Goal: Information Seeking & Learning: Learn about a topic

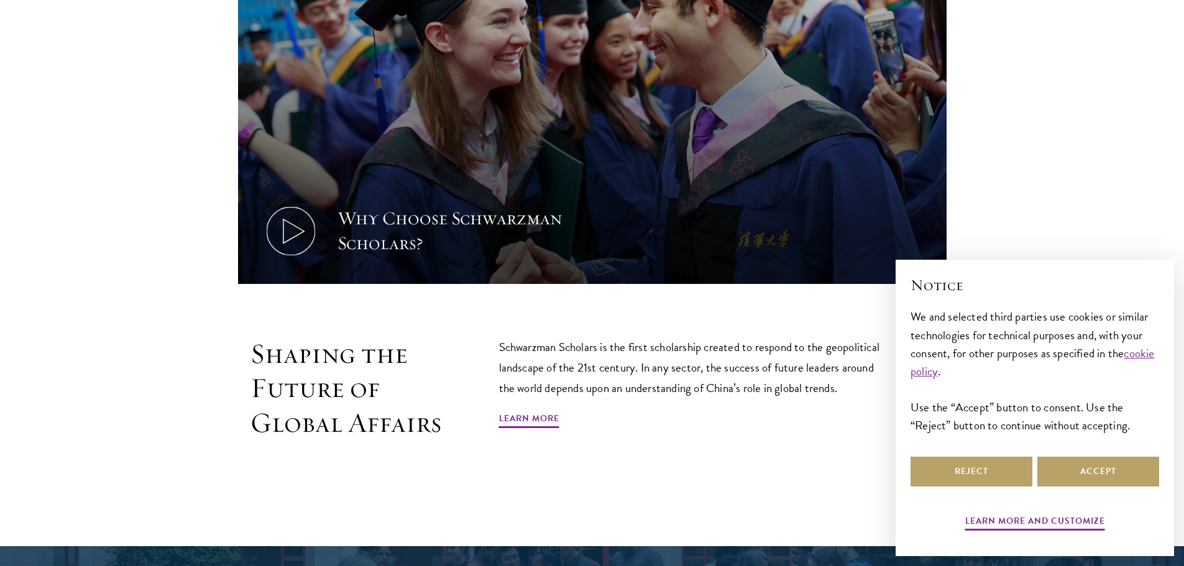
scroll to position [663, 0]
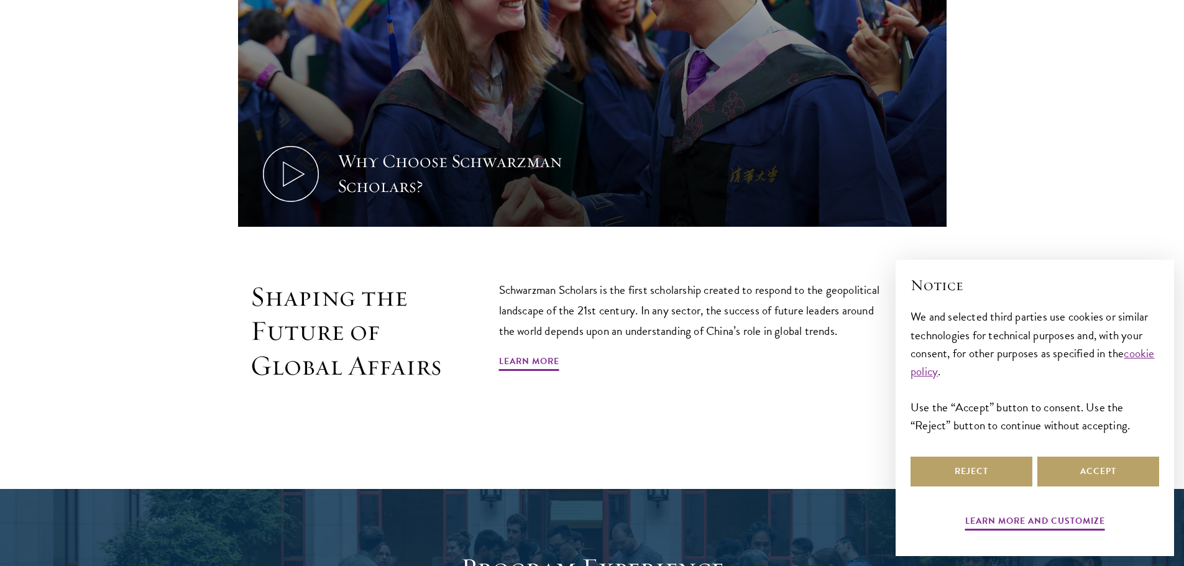
click at [795, 295] on p "Schwarzman Scholars is the first scholarship created to respond to the geopolit…" at bounding box center [695, 311] width 392 height 62
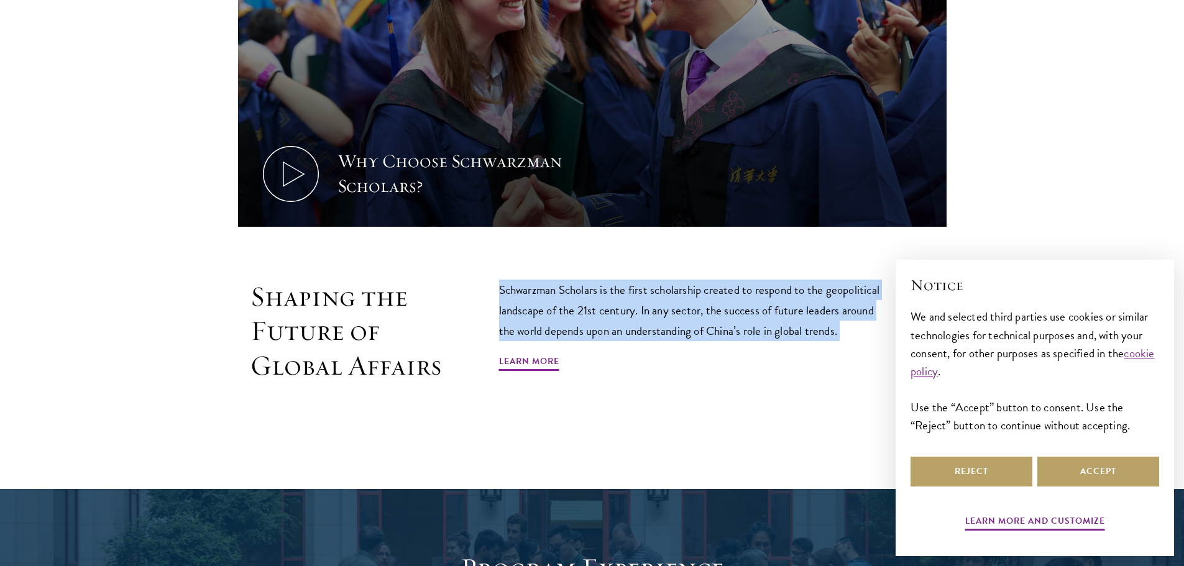
click at [795, 295] on p "Schwarzman Scholars is the first scholarship created to respond to the geopolit…" at bounding box center [695, 311] width 392 height 62
click at [802, 329] on p "Schwarzman Scholars is the first scholarship created to respond to the geopolit…" at bounding box center [695, 311] width 392 height 62
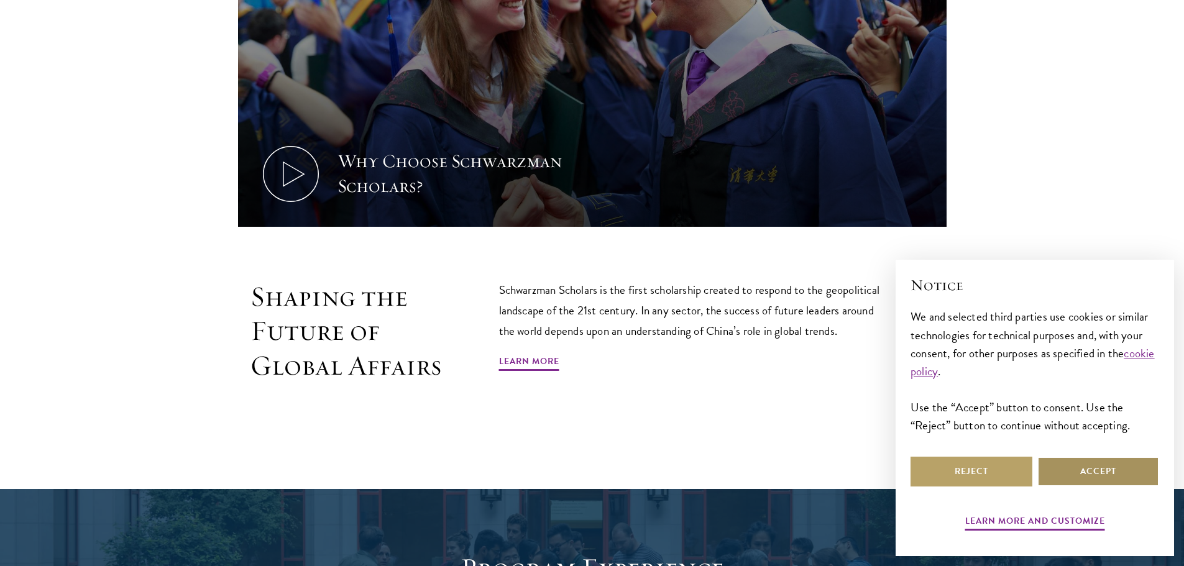
click at [1079, 477] on button "Accept" at bounding box center [1098, 472] width 122 height 30
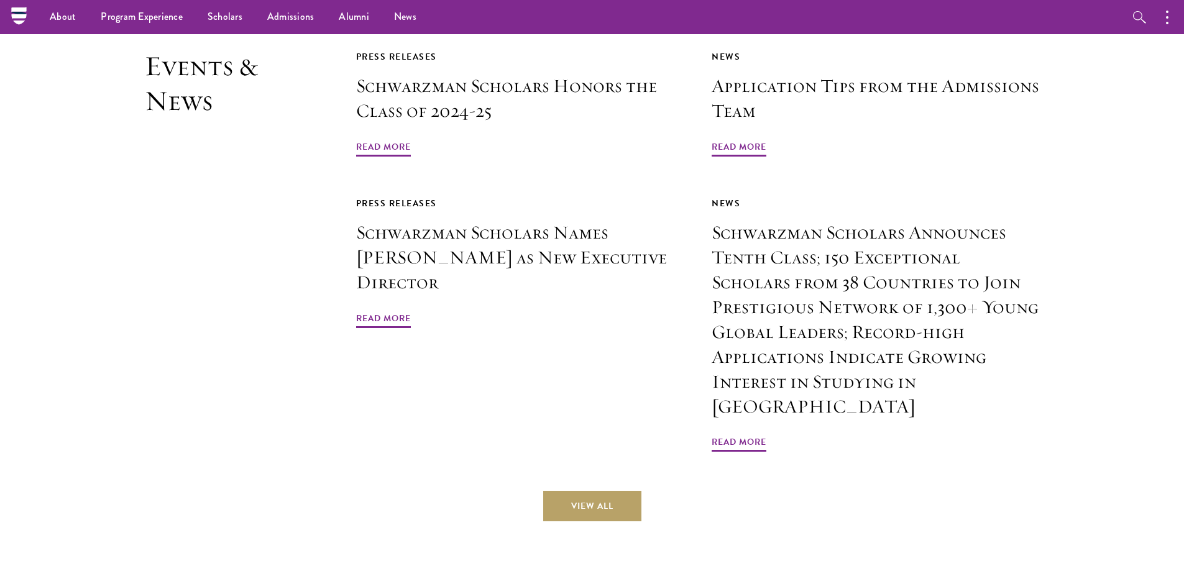
scroll to position [2983, 0]
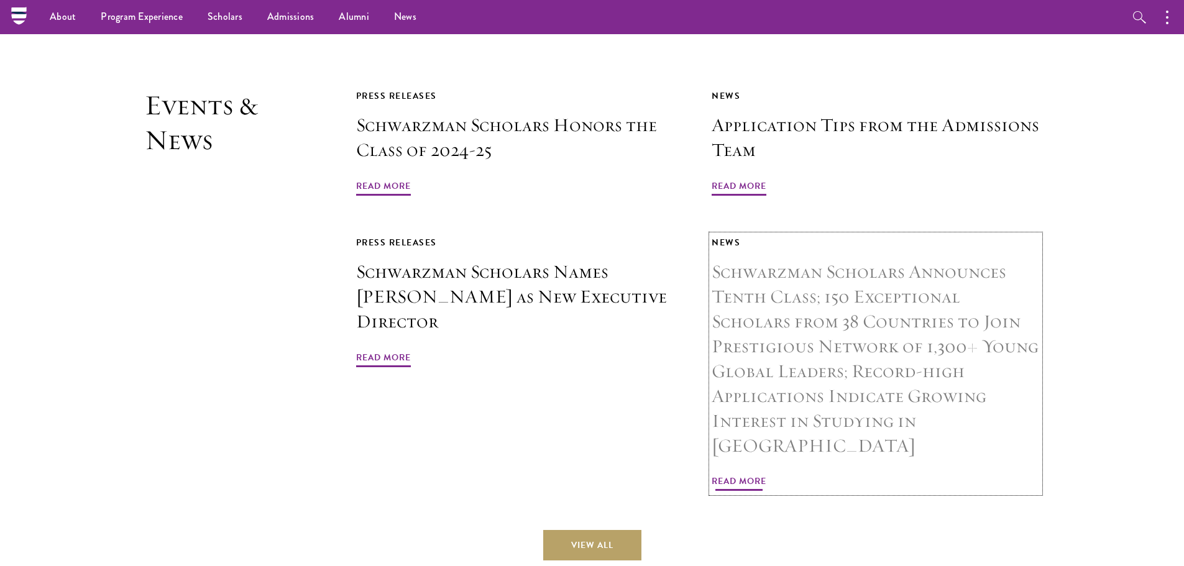
click at [893, 284] on h3 "Schwarzman Scholars Announces Tenth Class; 150 Exceptional Scholars from 38 Cou…" at bounding box center [876, 359] width 328 height 198
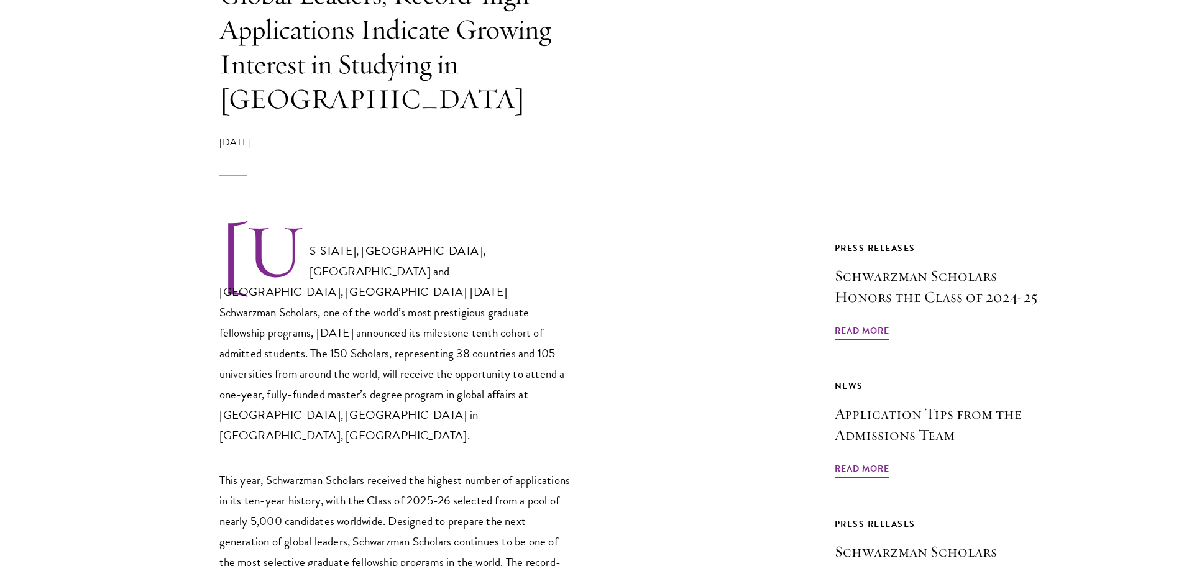
scroll to position [663, 0]
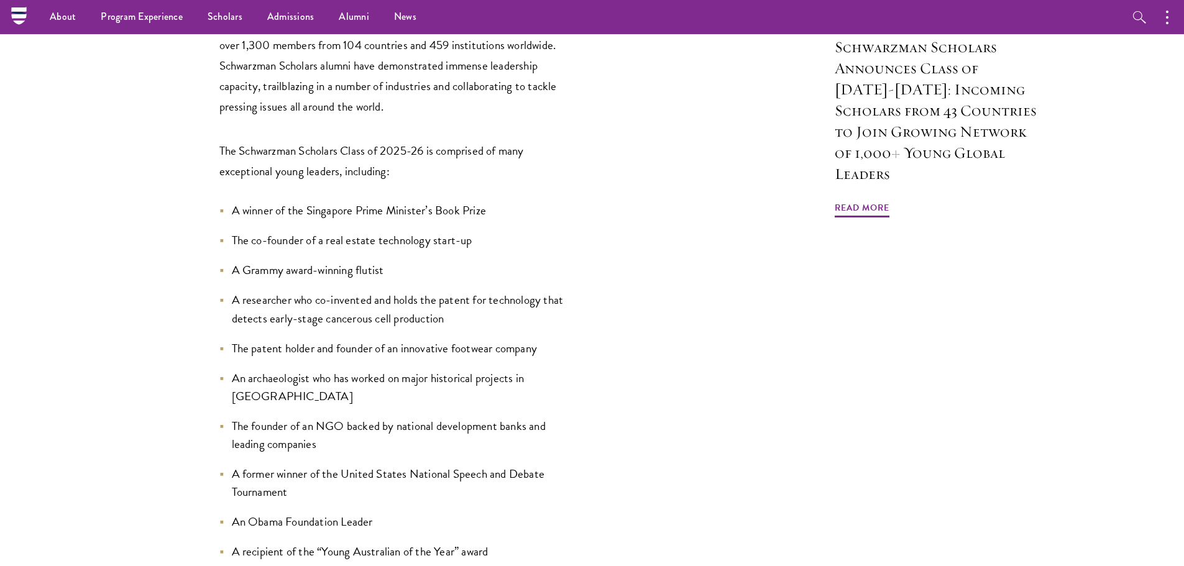
scroll to position [994, 0]
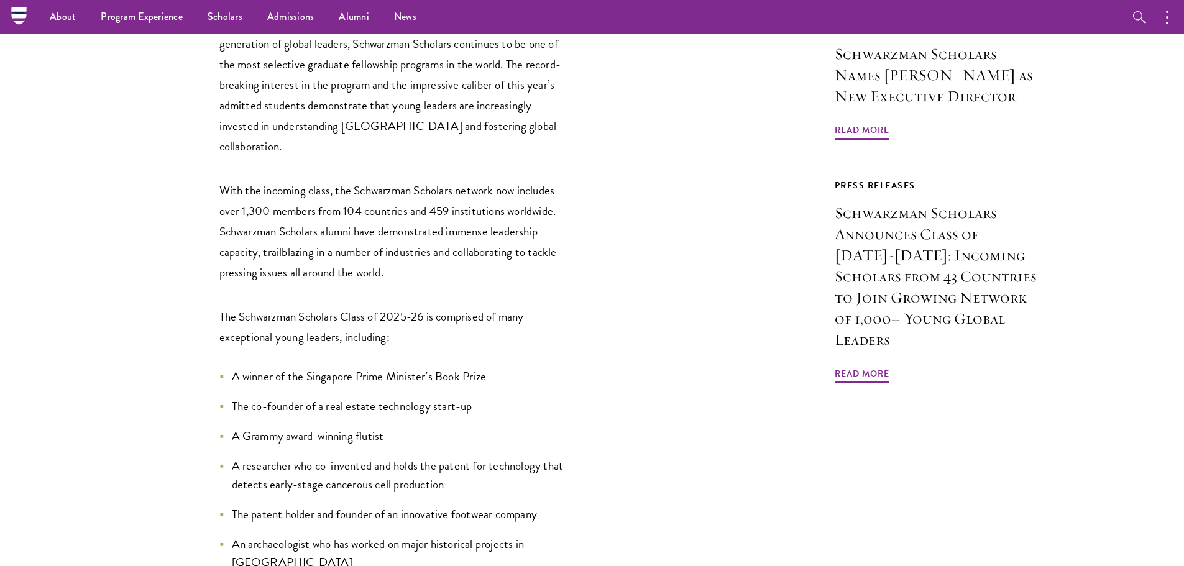
click at [400, 367] on li "A winner of the Singapore Prime Minister’s Book Prize" at bounding box center [396, 376] width 354 height 18
click at [413, 397] on li "The co-founder of a real estate technology start-up" at bounding box center [396, 406] width 354 height 18
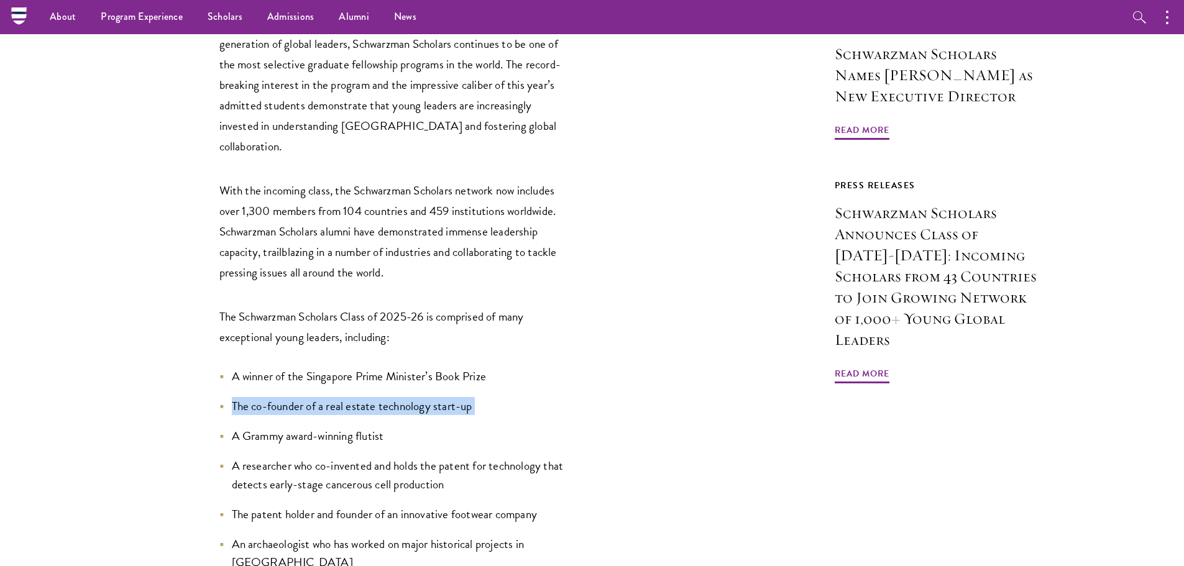
click at [413, 397] on li "The co-founder of a real estate technology start-up" at bounding box center [396, 406] width 354 height 18
click at [415, 427] on li "A Grammy award-winning flutist" at bounding box center [396, 436] width 354 height 18
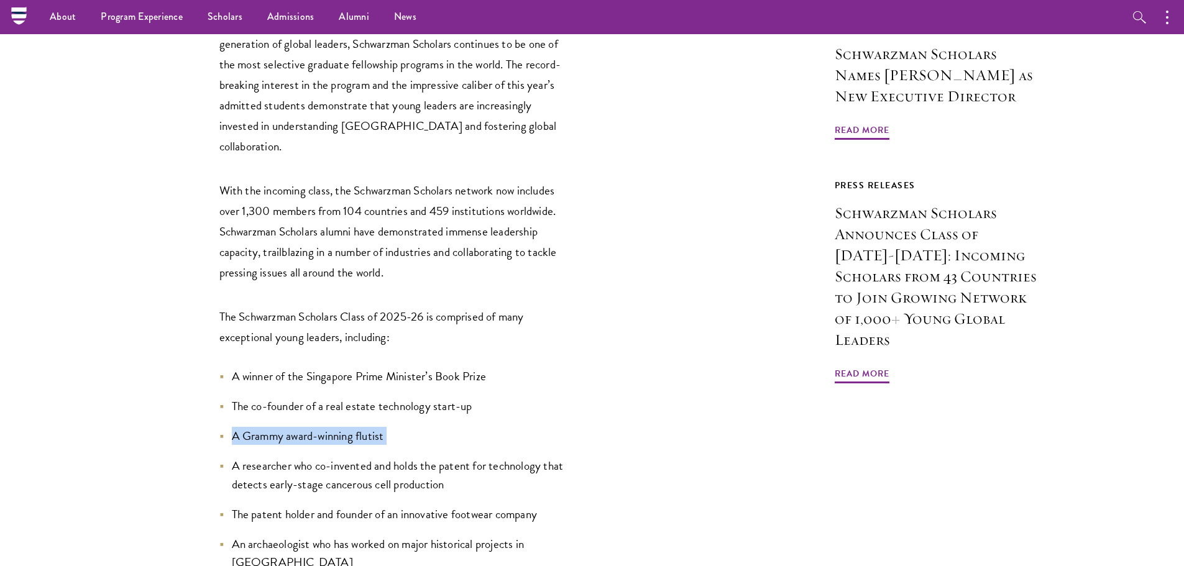
click at [415, 427] on li "A Grammy award-winning flutist" at bounding box center [396, 436] width 354 height 18
click at [416, 457] on li "A researcher who co-invented and holds the patent for technology that detects e…" at bounding box center [396, 475] width 354 height 36
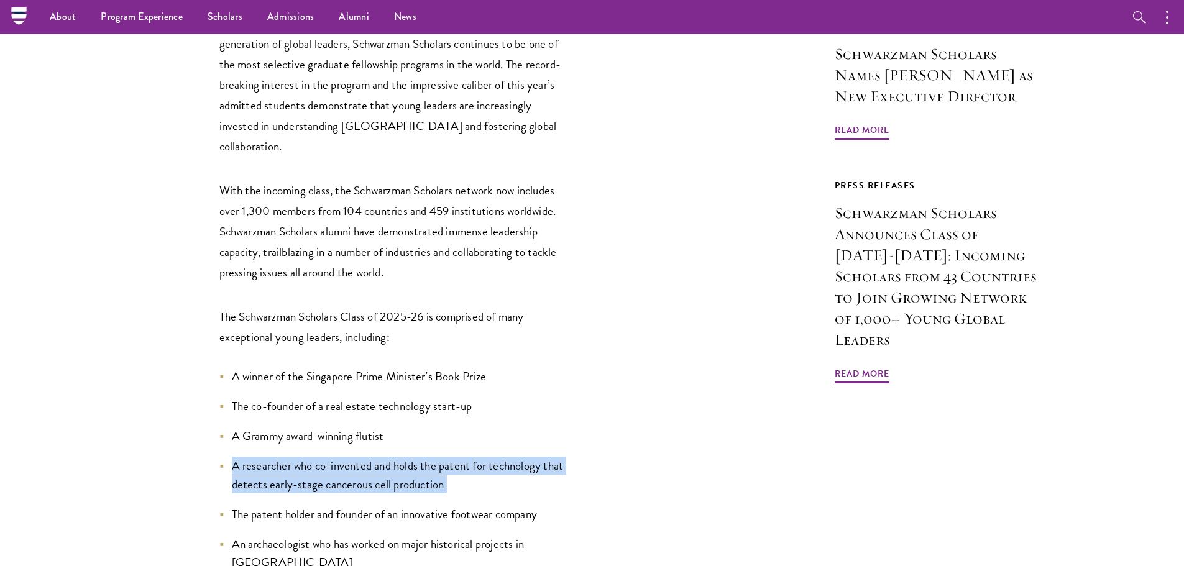
click at [416, 457] on li "A researcher who co-invented and holds the patent for technology that detects e…" at bounding box center [396, 475] width 354 height 36
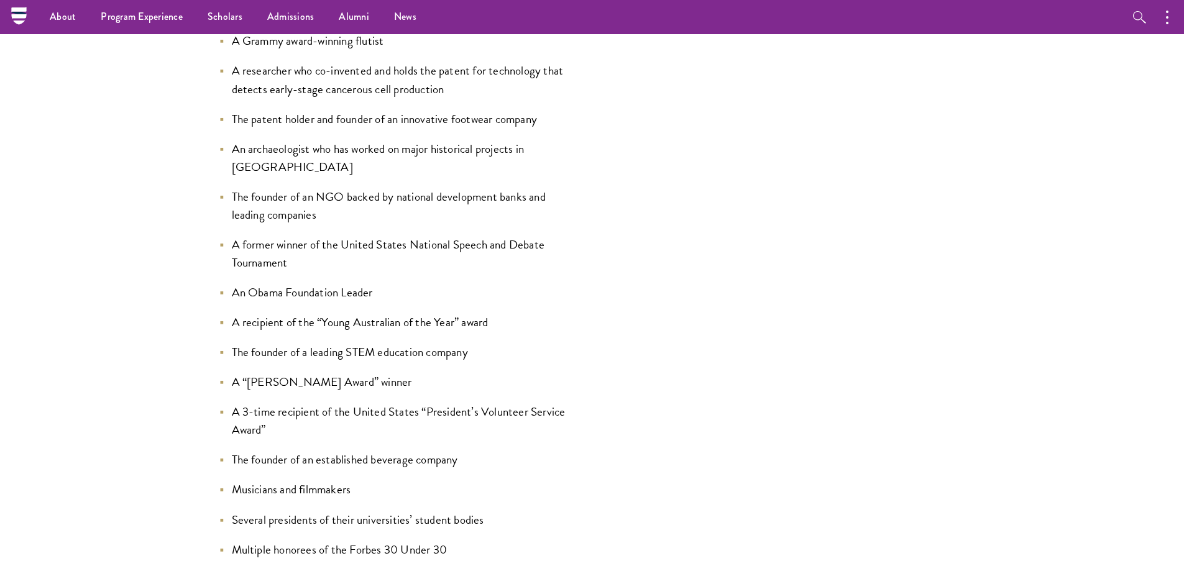
scroll to position [1326, 0]
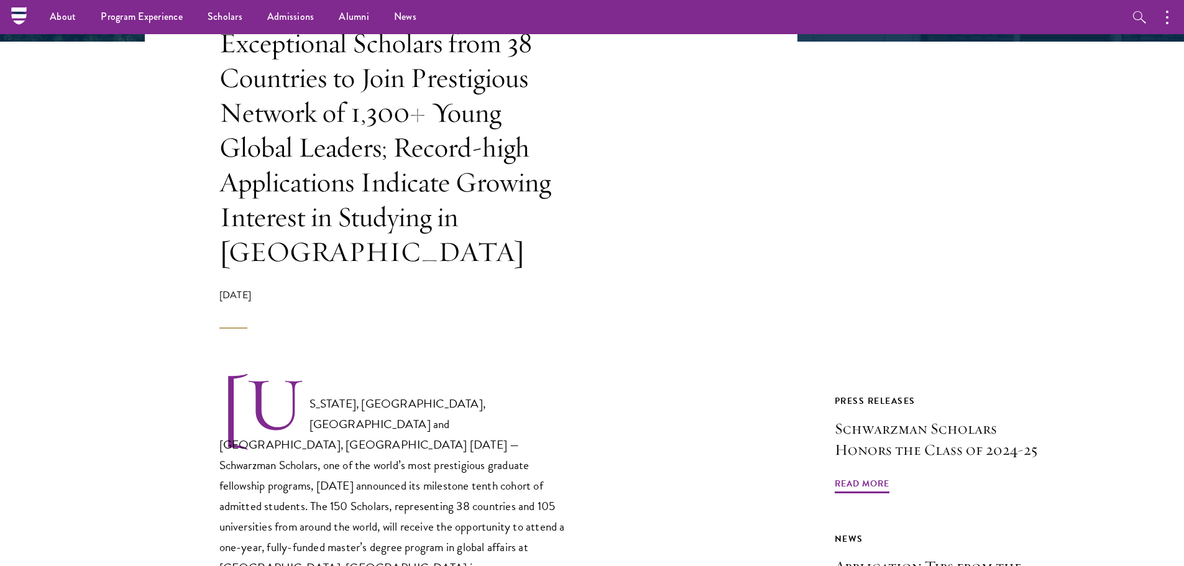
scroll to position [0, 0]
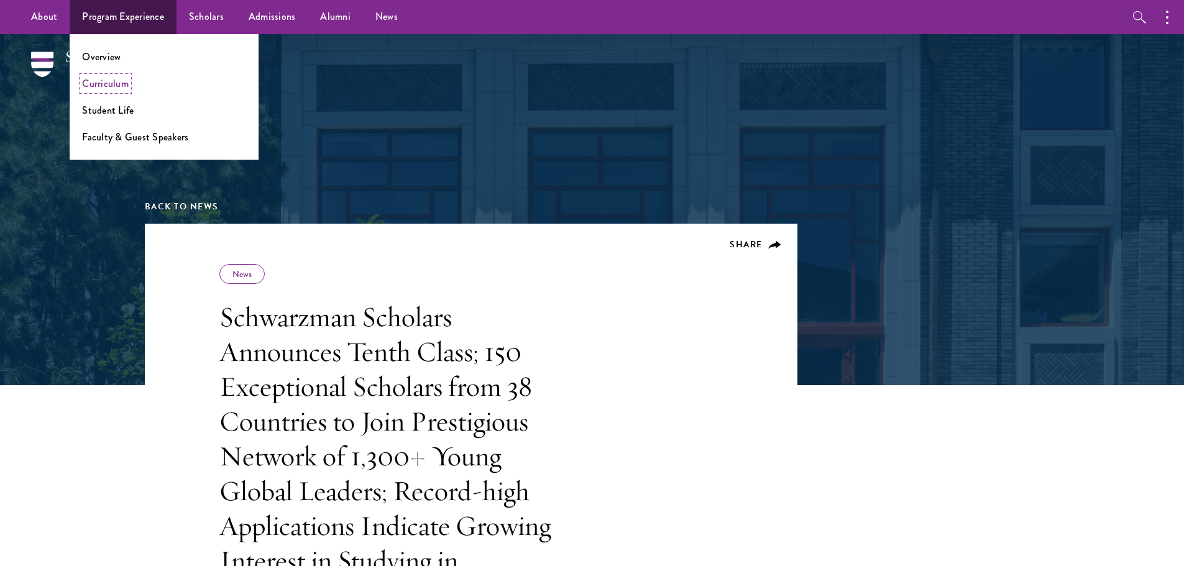
click at [115, 79] on link "Curriculum" at bounding box center [105, 83] width 47 height 14
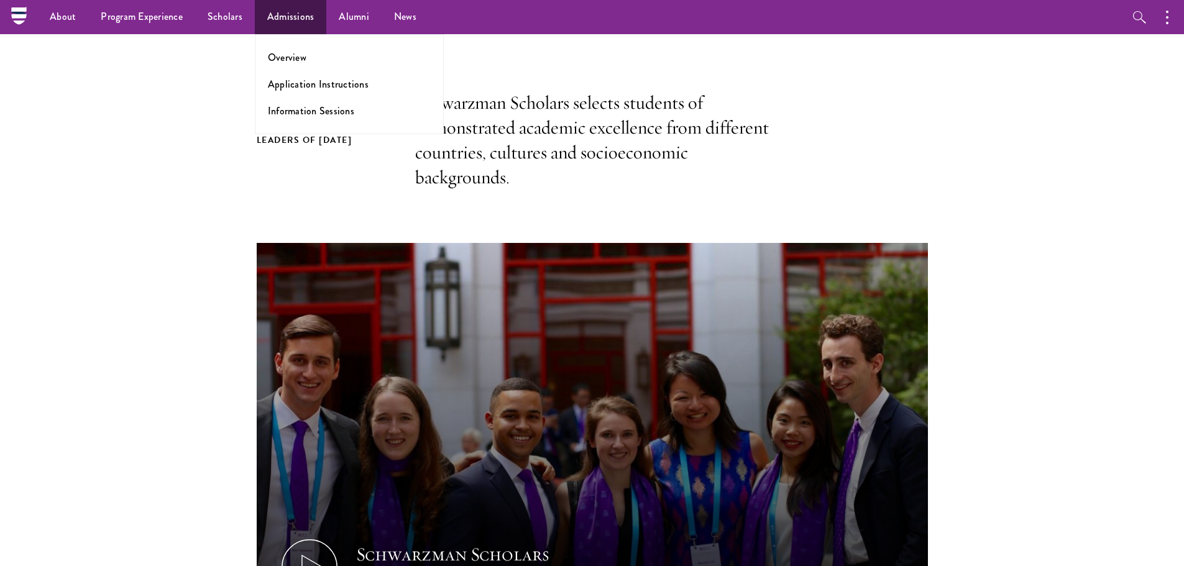
scroll to position [331, 0]
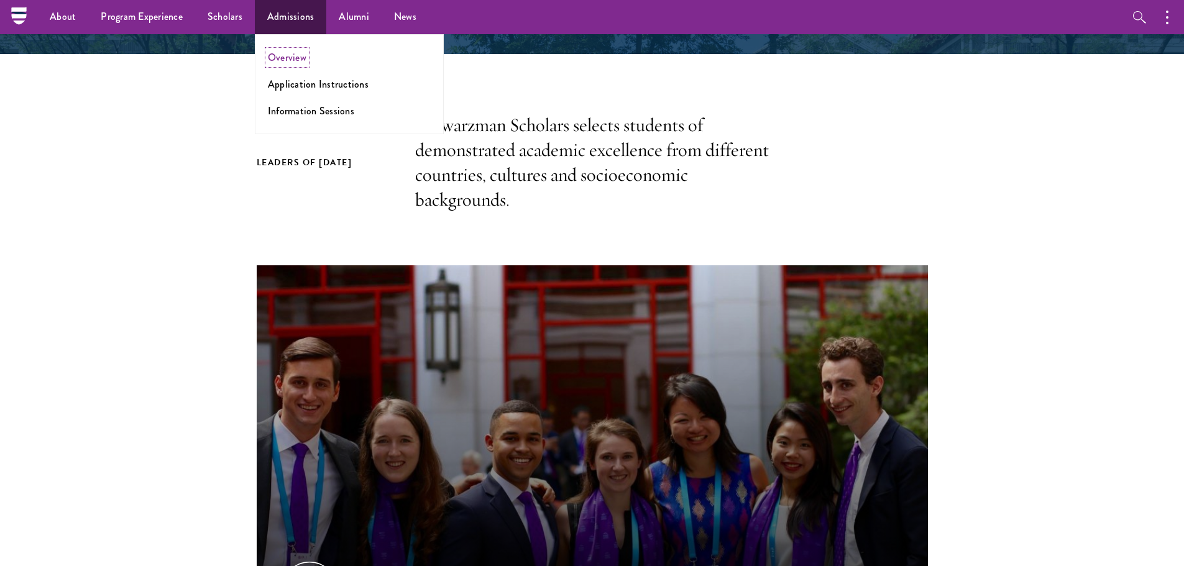
click at [293, 59] on link "Overview" at bounding box center [287, 57] width 39 height 14
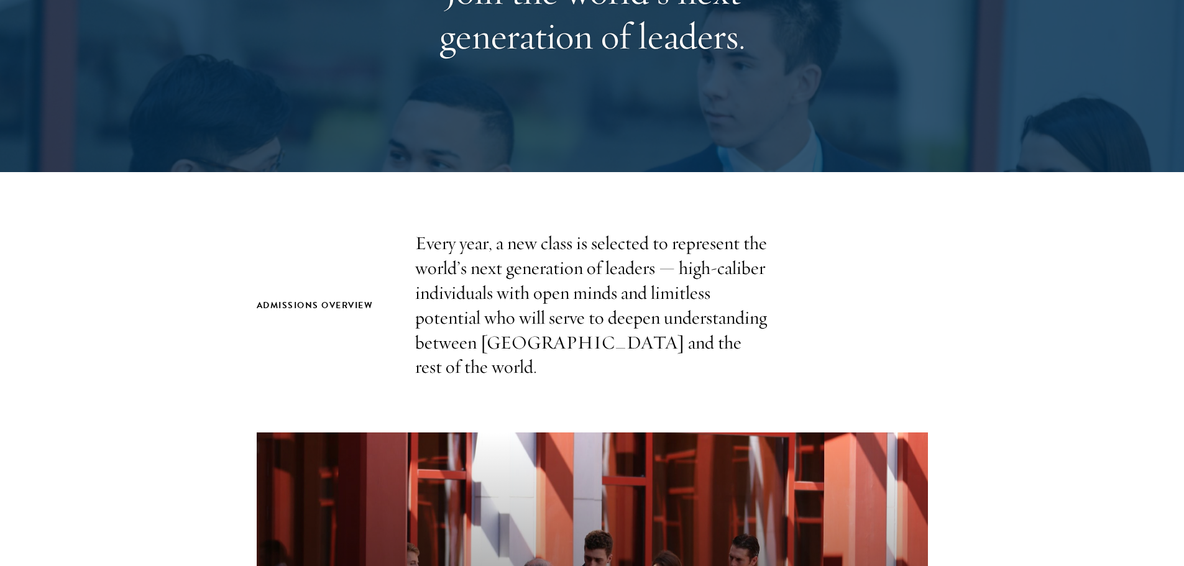
scroll to position [331, 0]
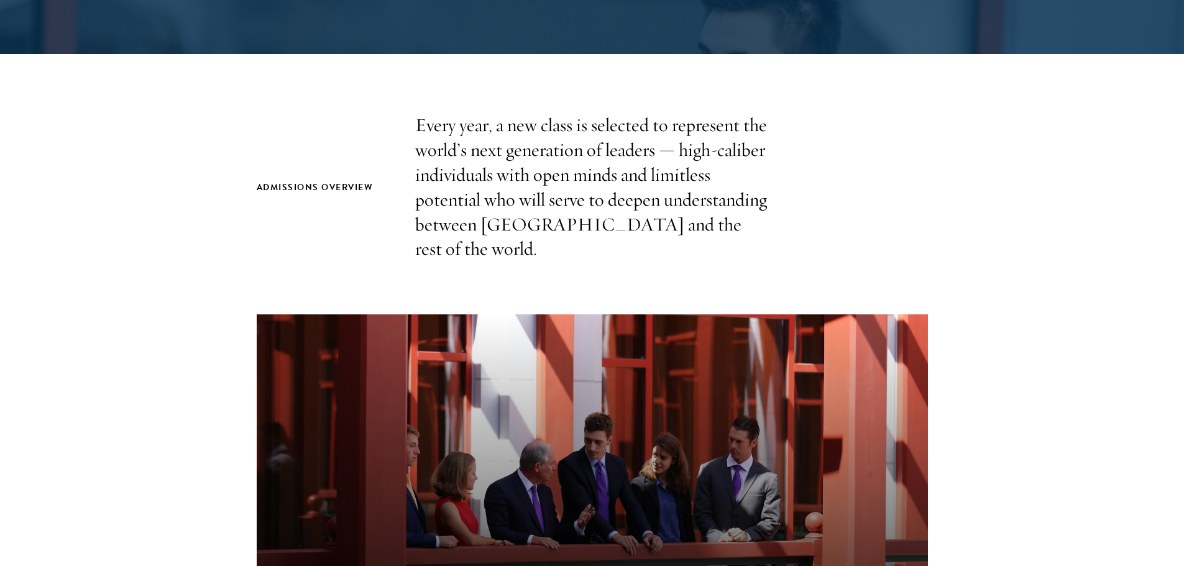
click at [648, 152] on p "Every year, a new class is selected to represent the world’s next generation of…" at bounding box center [592, 187] width 354 height 149
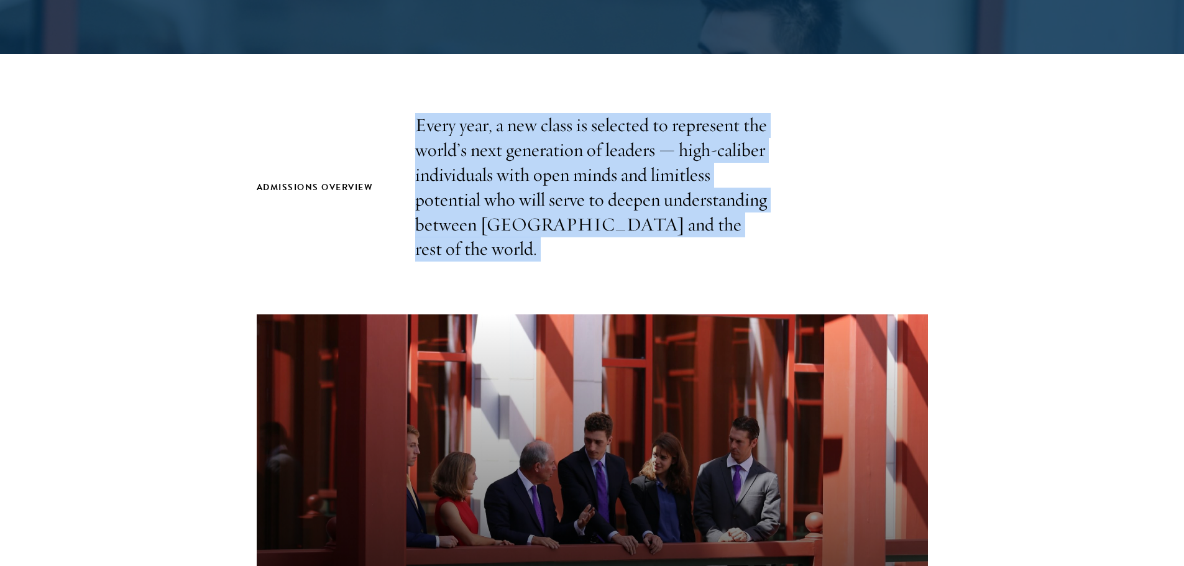
click at [648, 152] on p "Every year, a new class is selected to represent the world’s next generation of…" at bounding box center [592, 187] width 354 height 149
drag, startPoint x: 648, startPoint y: 152, endPoint x: 661, endPoint y: 165, distance: 18.0
click at [648, 153] on p "Every year, a new class is selected to represent the world’s next generation of…" at bounding box center [592, 187] width 354 height 149
click at [674, 178] on p "Every year, a new class is selected to represent the world’s next generation of…" at bounding box center [592, 187] width 354 height 149
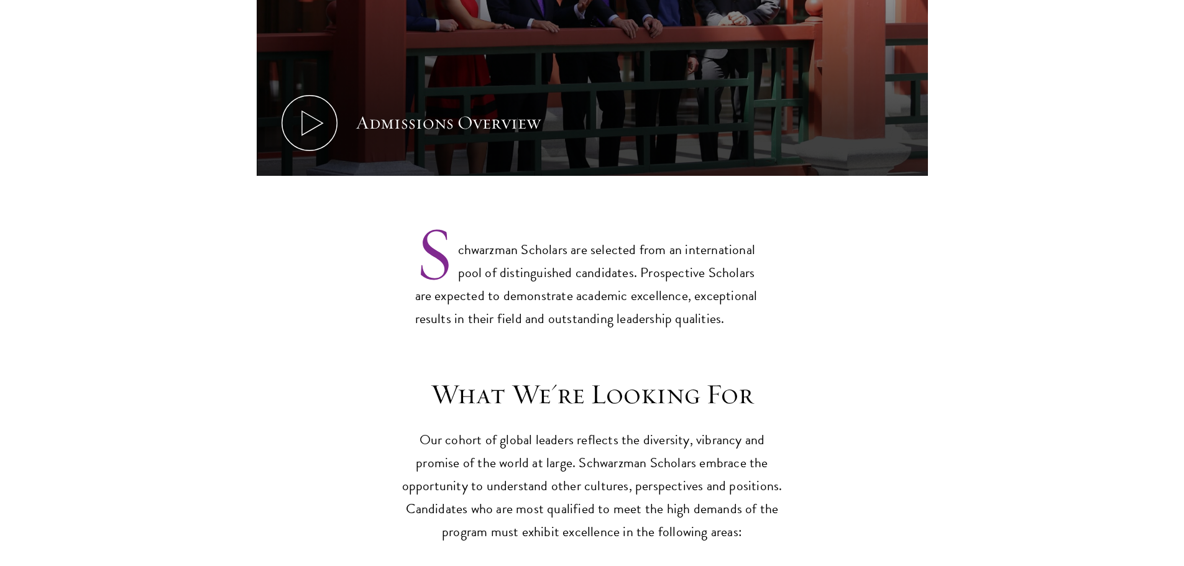
scroll to position [994, 0]
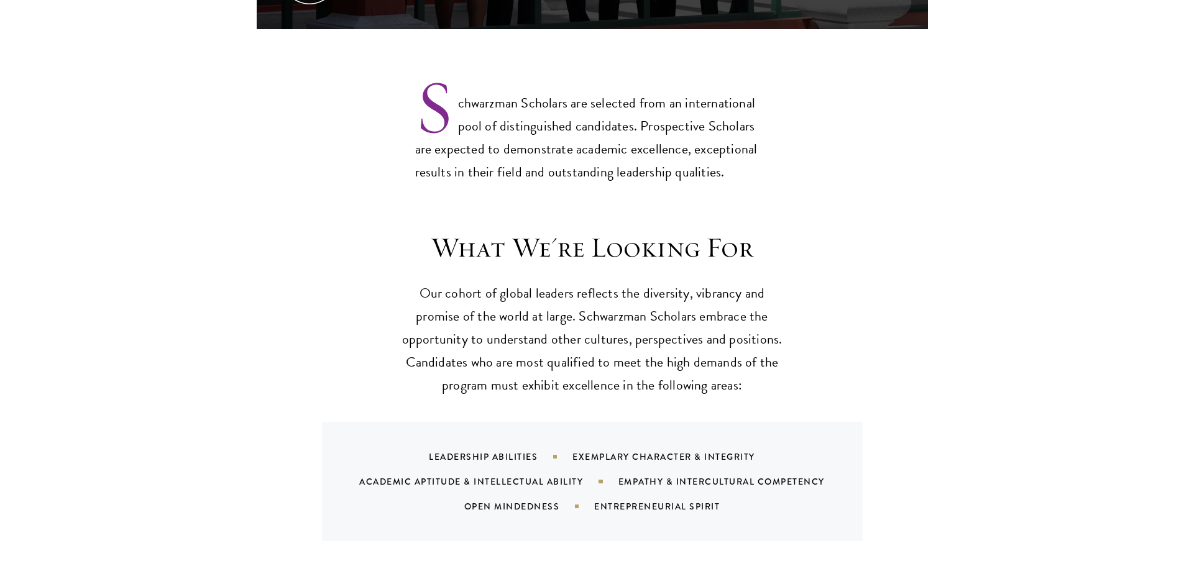
click at [649, 127] on p "Schwarzman Scholars are selected from an international pool of distinguished ca…" at bounding box center [592, 127] width 354 height 112
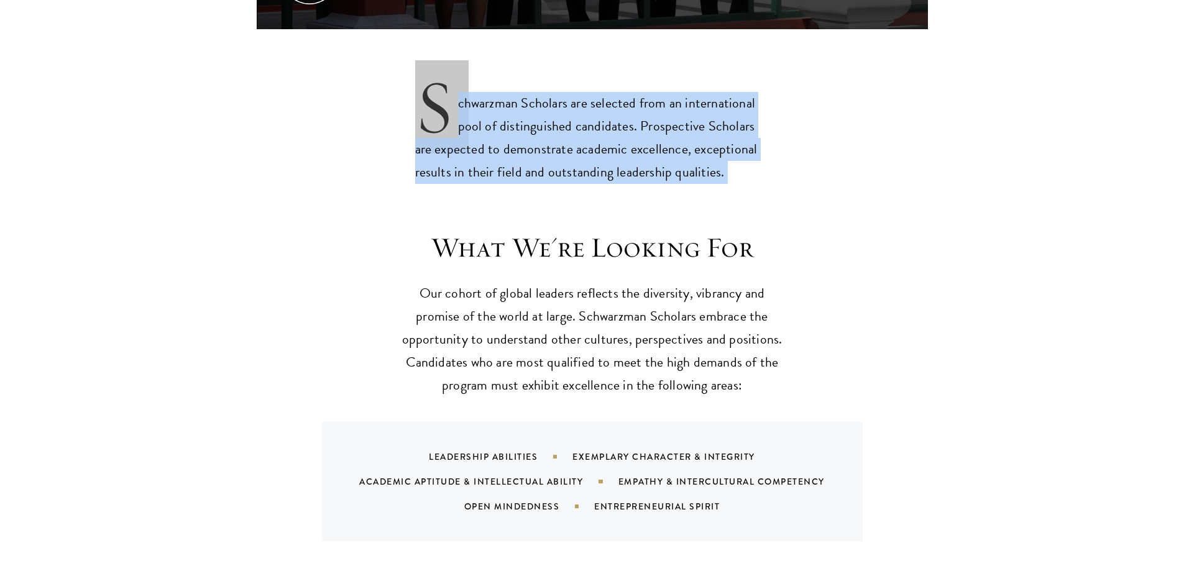
drag, startPoint x: 649, startPoint y: 127, endPoint x: 667, endPoint y: 147, distance: 27.3
click at [649, 129] on p "Schwarzman Scholars are selected from an international pool of distinguished ca…" at bounding box center [592, 127] width 354 height 112
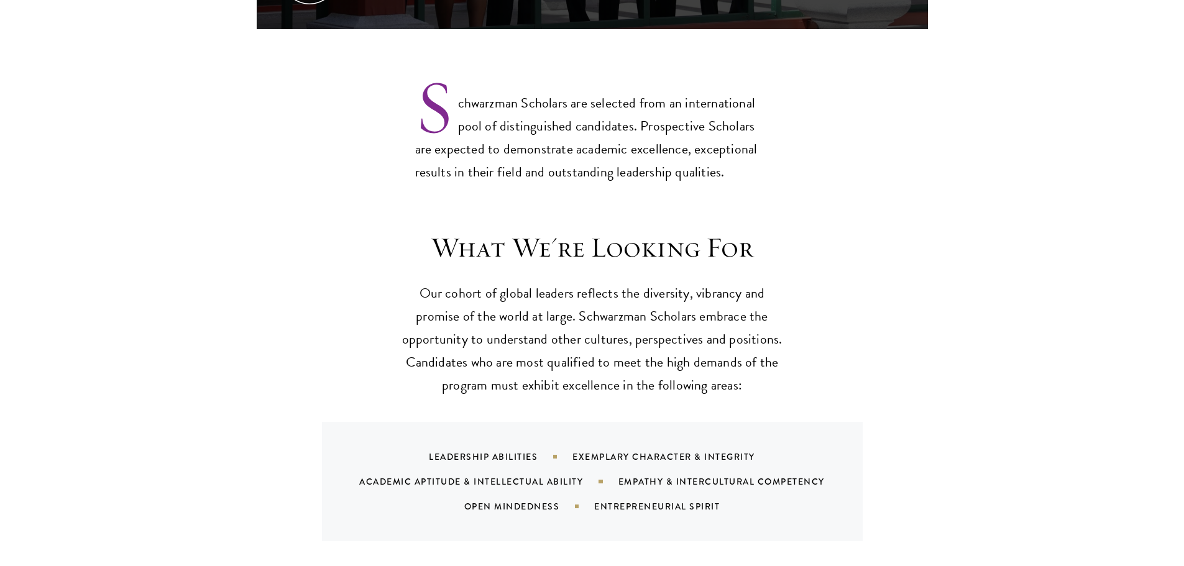
click at [692, 231] on h3 "What We're Looking For" at bounding box center [592, 248] width 385 height 35
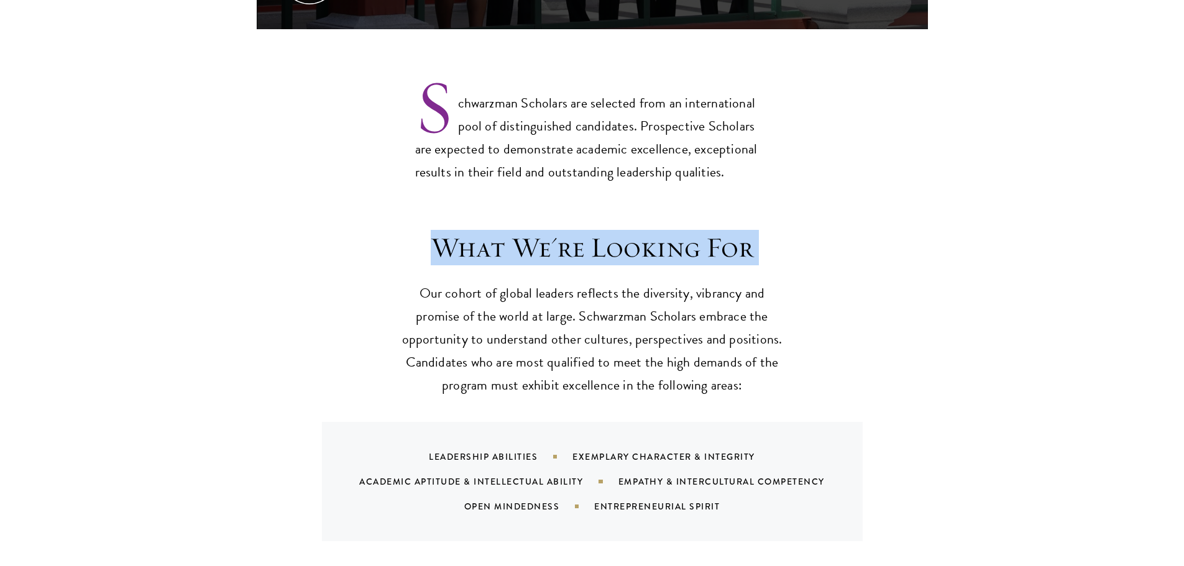
click at [692, 231] on h3 "What We're Looking For" at bounding box center [592, 248] width 385 height 35
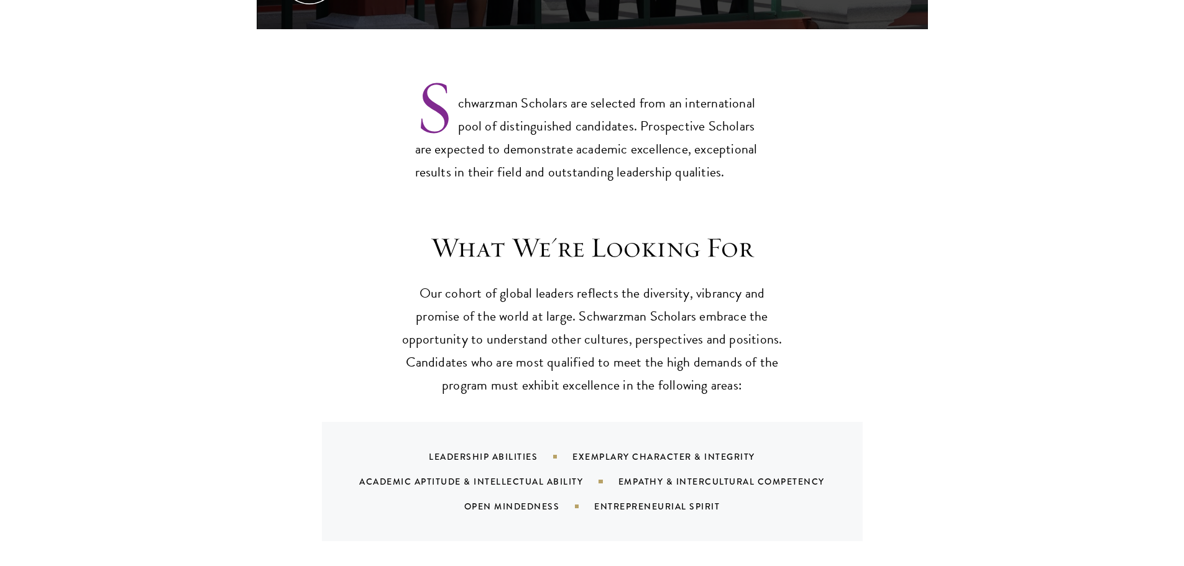
click at [666, 292] on p "Our cohort of global leaders reflects the diversity, vibrancy and promise of th…" at bounding box center [592, 339] width 385 height 115
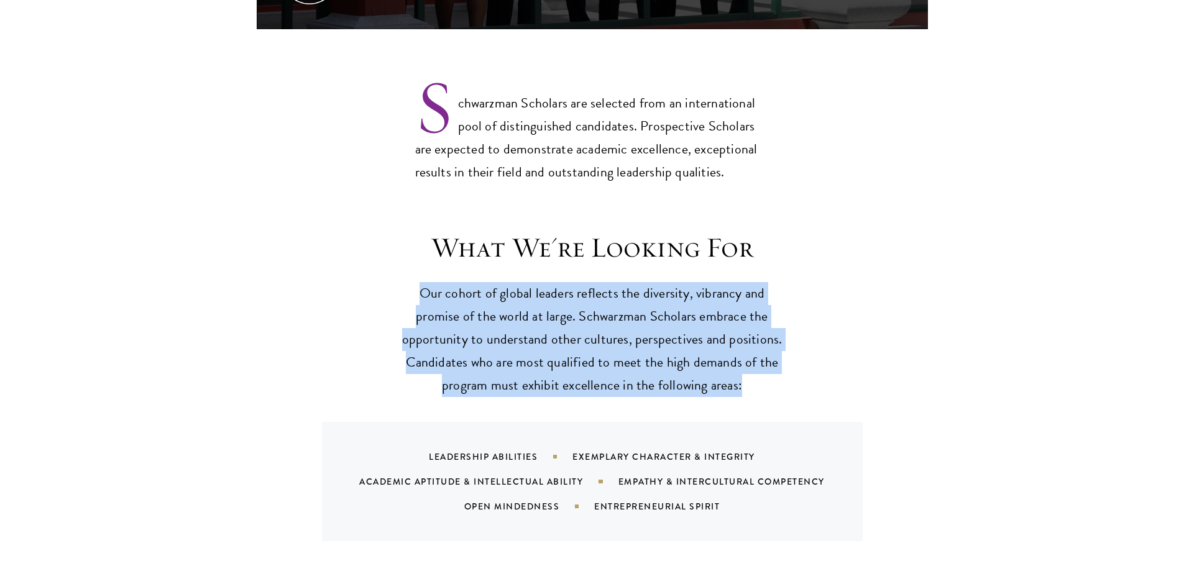
click at [666, 292] on p "Our cohort of global leaders reflects the diversity, vibrancy and promise of th…" at bounding box center [592, 339] width 385 height 115
click at [953, 308] on section "What We're Looking For Our cohort of global leaders reflects the diversity, vib…" at bounding box center [592, 386] width 1184 height 311
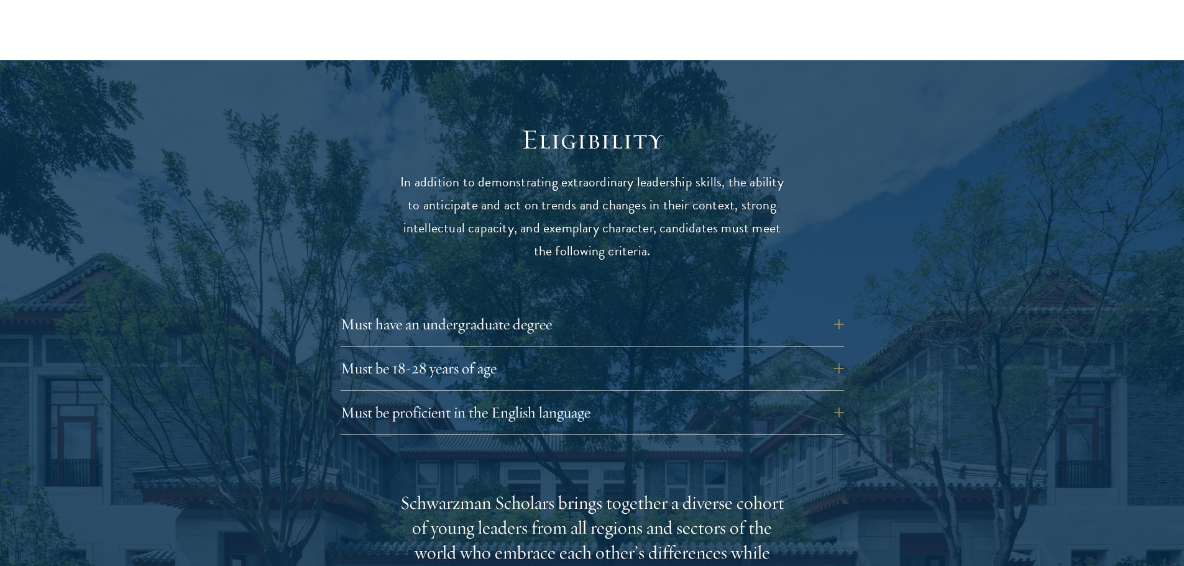
scroll to position [1657, 0]
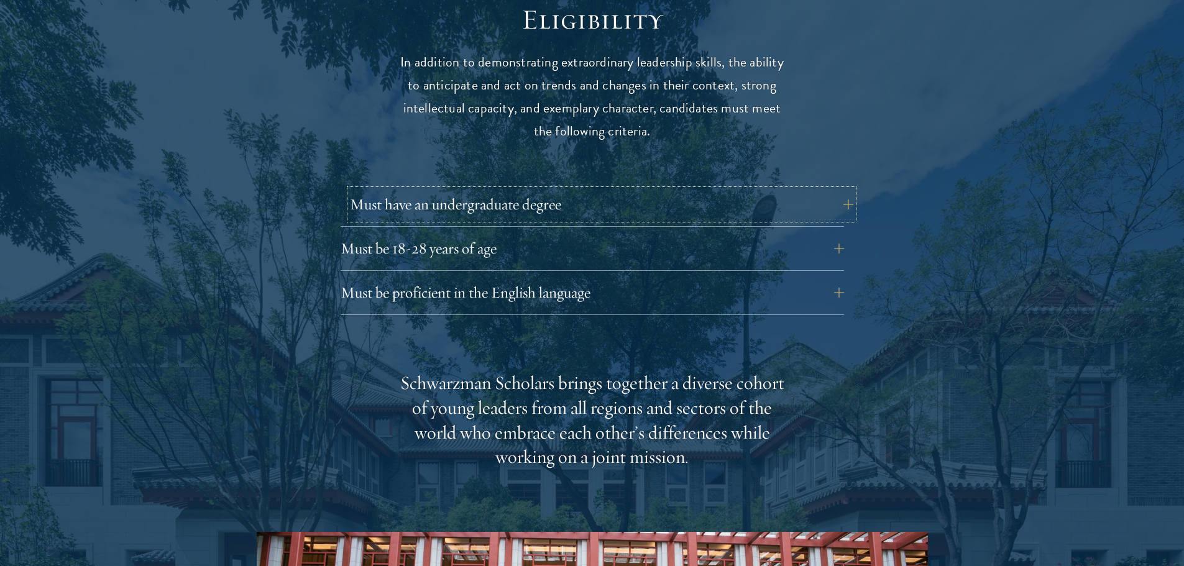
click at [545, 190] on button "Must have an undergraduate degree" at bounding box center [601, 205] width 503 height 30
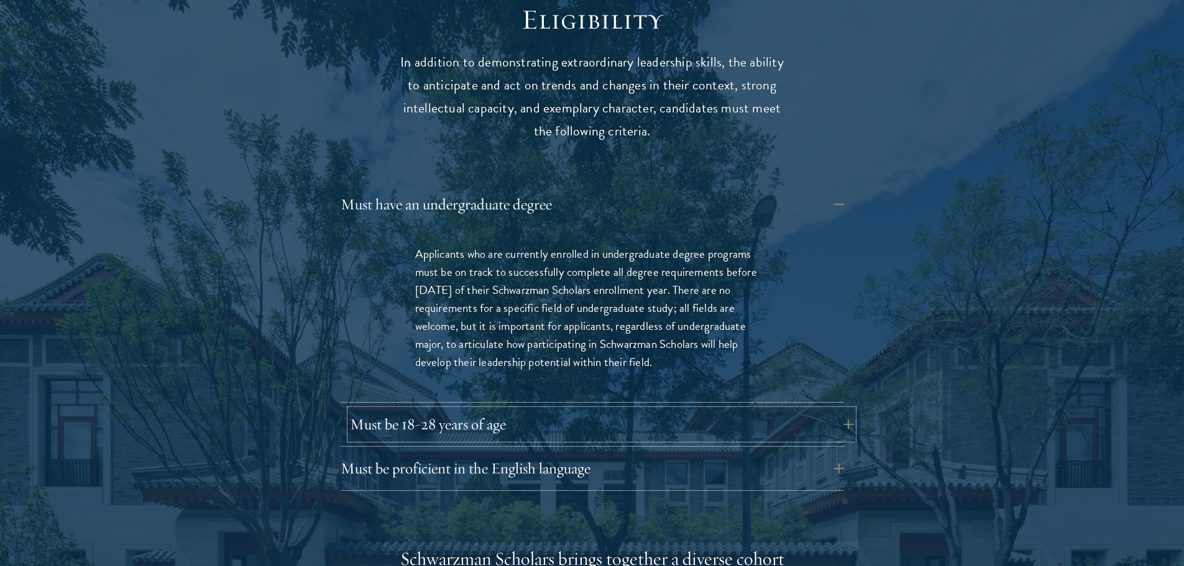
click at [494, 410] on button "Must be 18-28 years of age" at bounding box center [601, 425] width 503 height 30
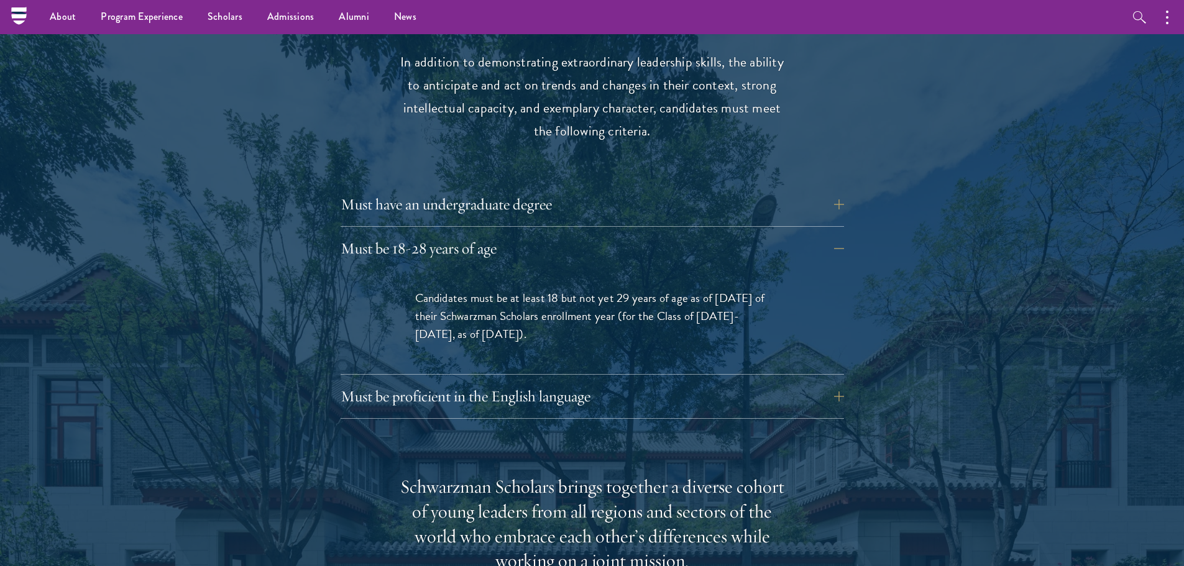
click at [518, 289] on span "Candidates must be at least 18 but not yet 29 years of age as of August 1 of th…" at bounding box center [590, 316] width 350 height 54
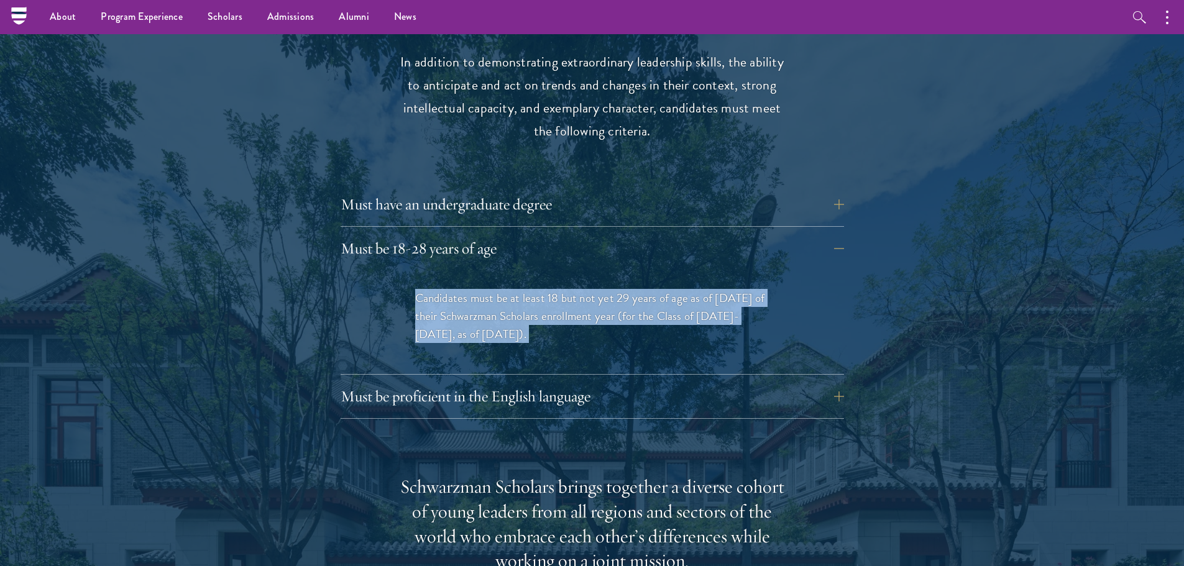
click at [518, 289] on span "Candidates must be at least 18 but not yet 29 years of age as of August 1 of th…" at bounding box center [590, 316] width 350 height 54
click at [520, 300] on p "Candidates must be at least 18 but not yet 29 years of age as of August 1 of th…" at bounding box center [592, 316] width 354 height 54
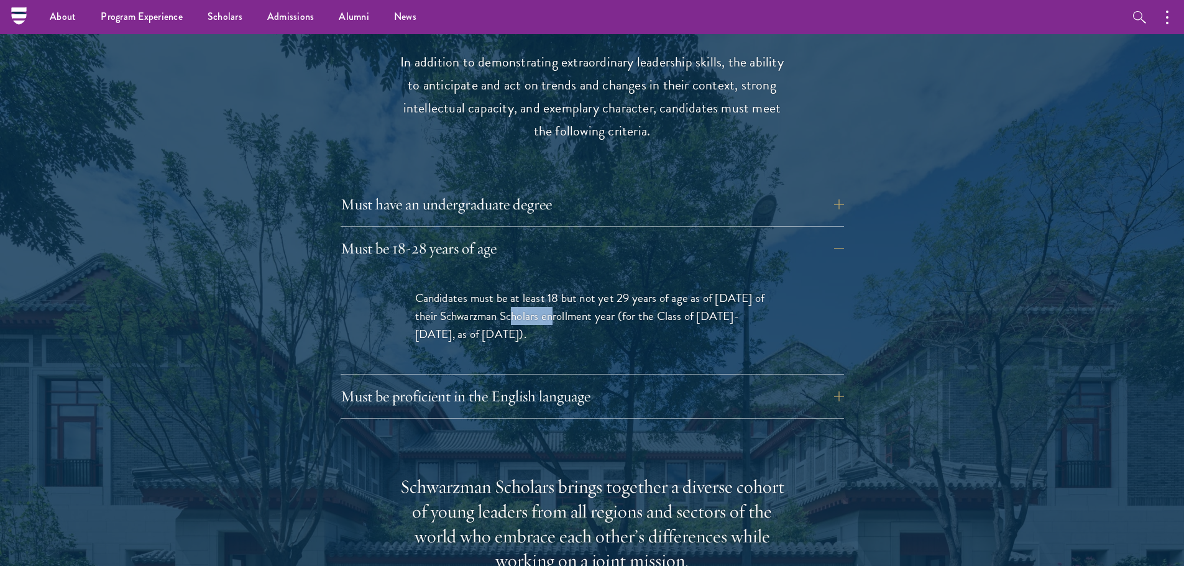
click at [520, 300] on p "Candidates must be at least 18 but not yet 29 years of age as of August 1 of th…" at bounding box center [592, 316] width 354 height 54
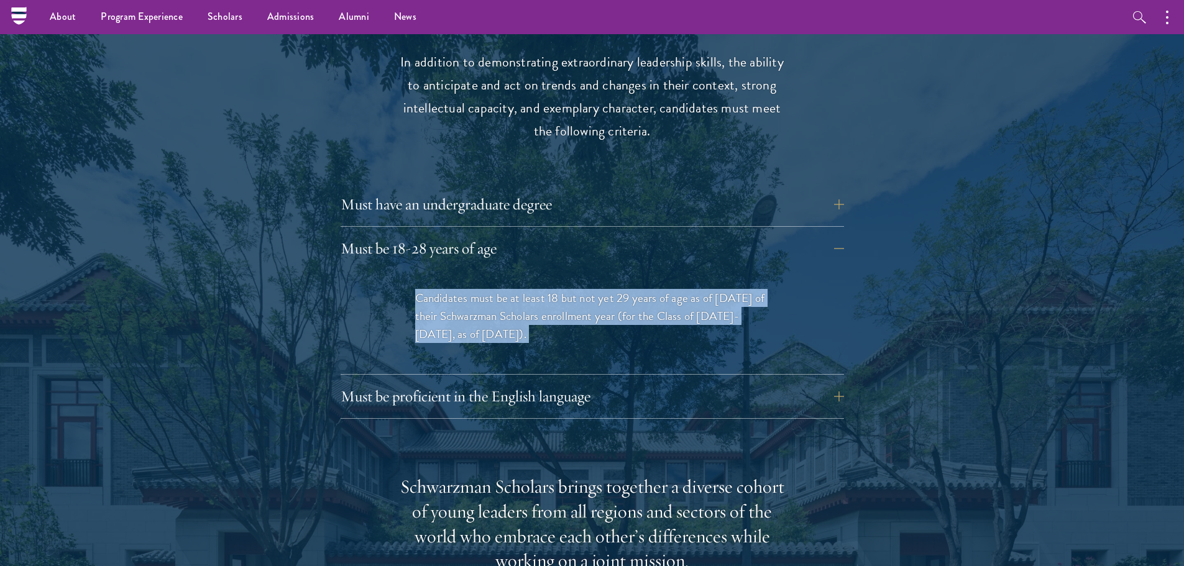
click at [520, 300] on p "Candidates must be at least 18 but not yet 29 years of age as of August 1 of th…" at bounding box center [592, 316] width 354 height 54
click at [514, 291] on span "Candidates must be at least 18 but not yet 29 years of age as of August 1 of th…" at bounding box center [590, 316] width 350 height 54
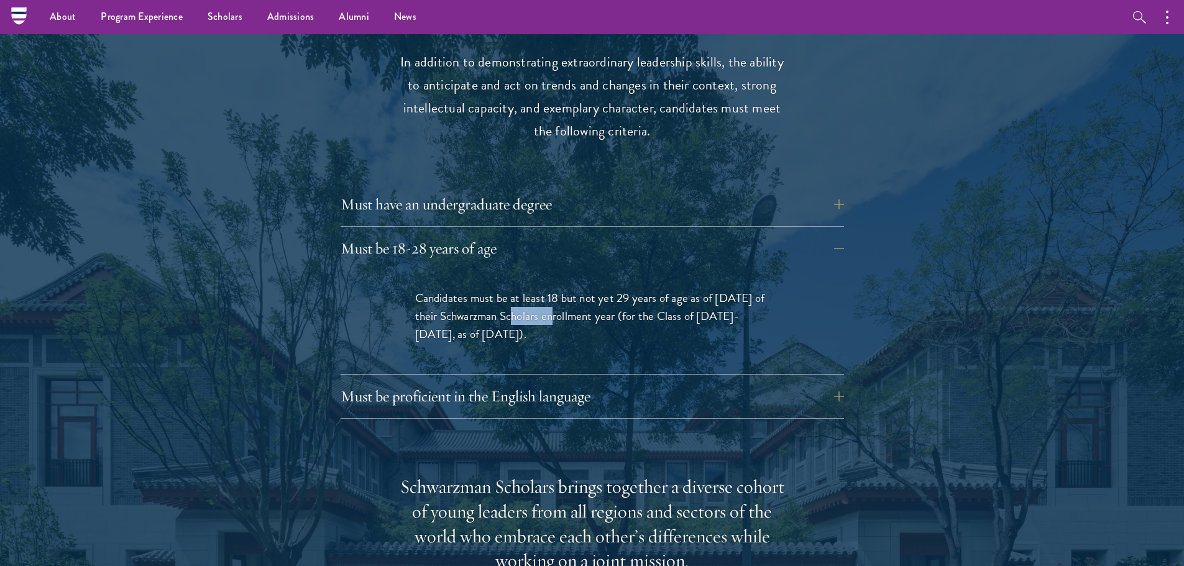
click at [514, 291] on span "Candidates must be at least 18 but not yet 29 years of age as of August 1 of th…" at bounding box center [590, 316] width 350 height 54
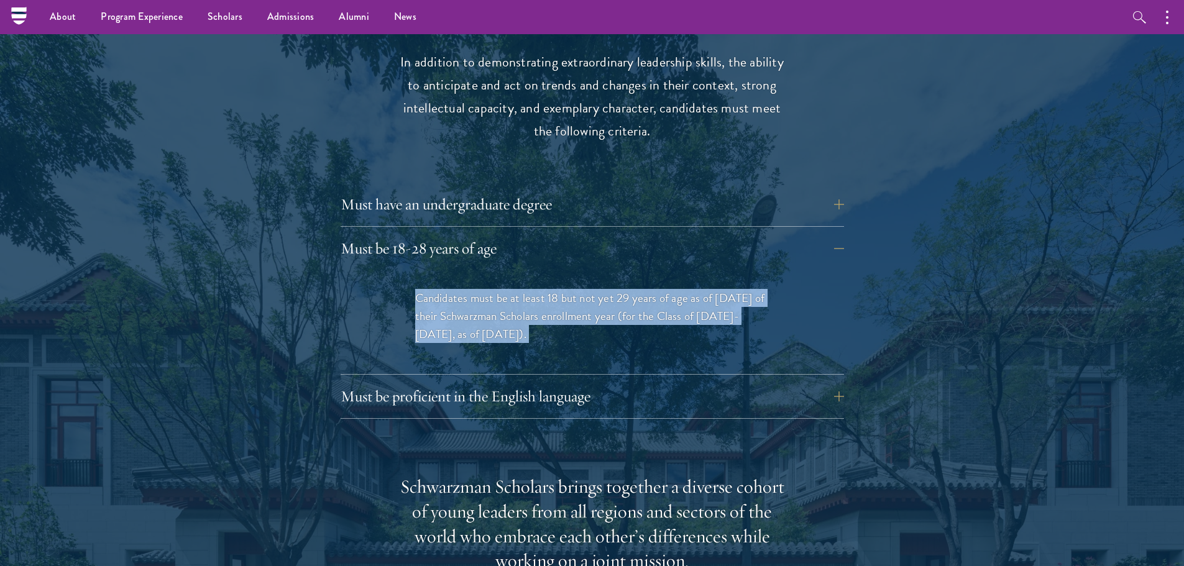
click at [514, 291] on span "Candidates must be at least 18 but not yet 29 years of age as of August 1 of th…" at bounding box center [590, 316] width 350 height 54
click at [511, 308] on span "Candidates must be at least 18 but not yet 29 years of age as of August 1 of th…" at bounding box center [590, 316] width 350 height 54
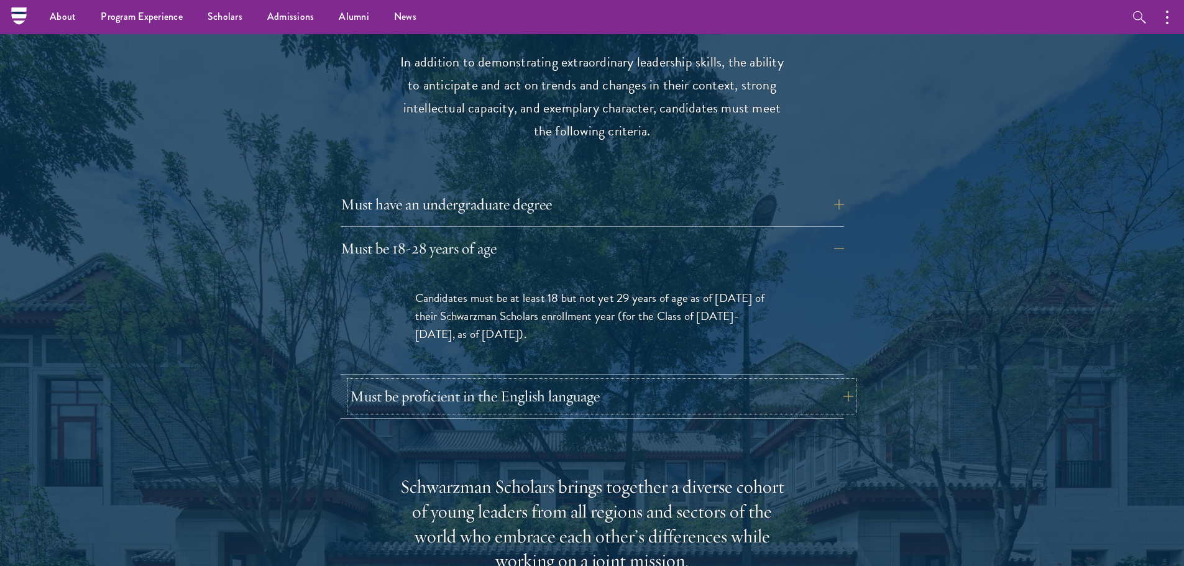
click at [487, 382] on button "Must be proficient in the English language" at bounding box center [601, 397] width 503 height 30
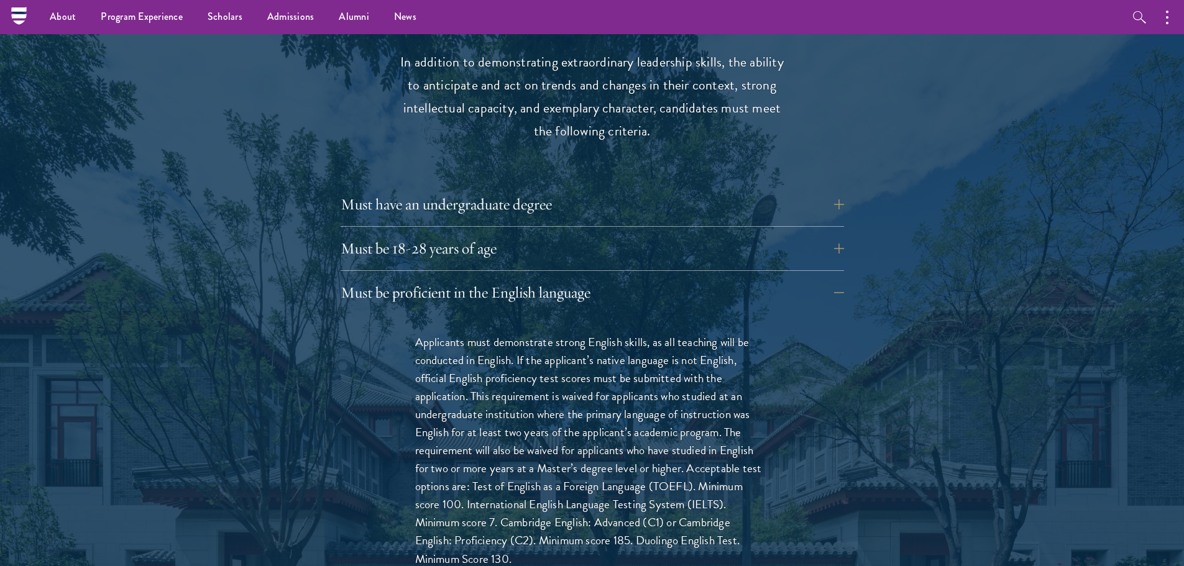
click at [510, 339] on p "Applicants must demonstrate strong English skills, as all teaching will be cond…" at bounding box center [592, 450] width 354 height 235
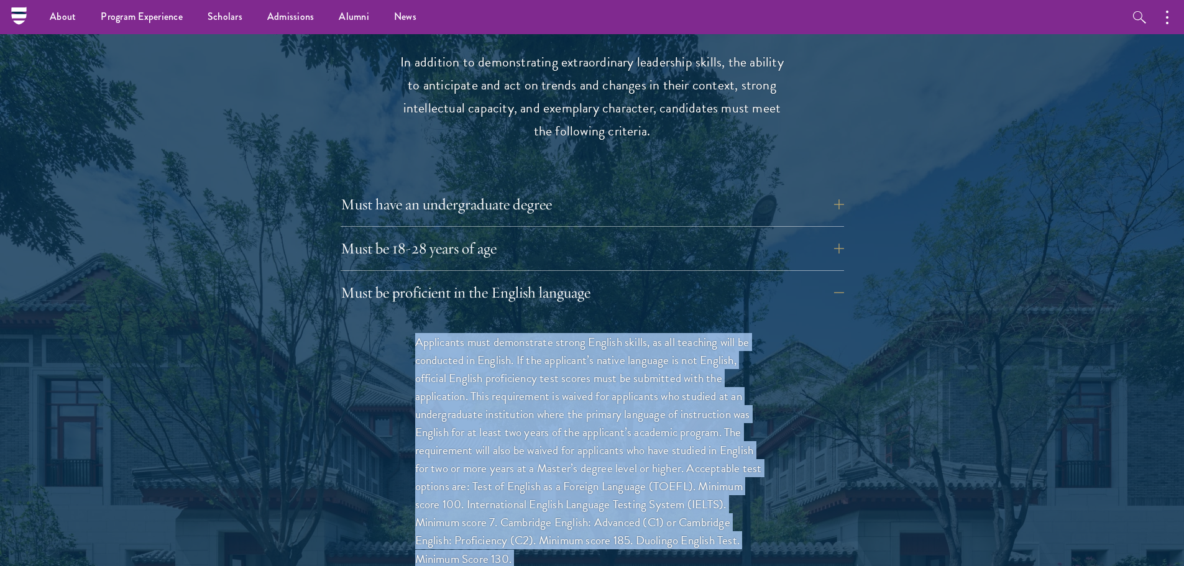
click at [510, 339] on p "Applicants must demonstrate strong English skills, as all teaching will be cond…" at bounding box center [592, 450] width 354 height 235
click at [510, 382] on p "Applicants must demonstrate strong English skills, as all teaching will be cond…" at bounding box center [592, 450] width 354 height 235
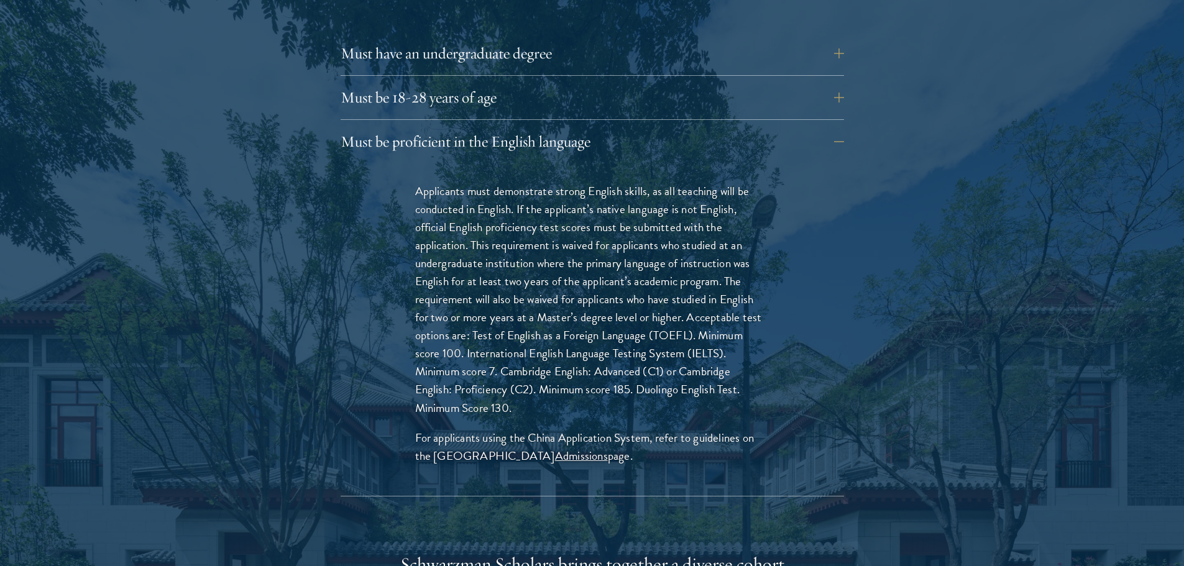
scroll to position [1823, 0]
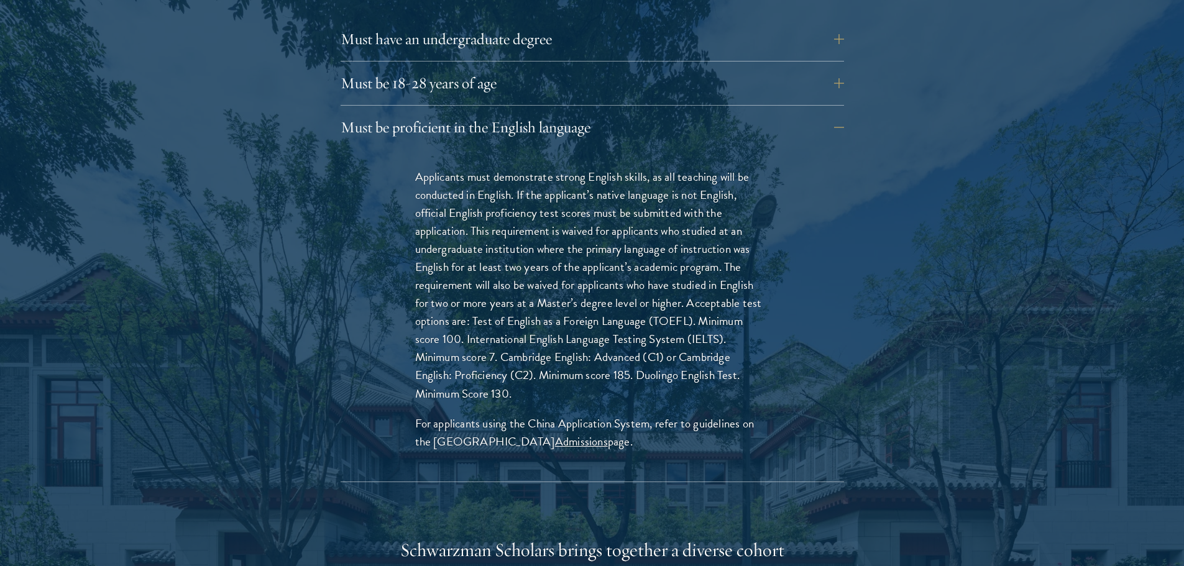
click at [525, 327] on p "Applicants must demonstrate strong English skills, as all teaching will be cond…" at bounding box center [592, 285] width 354 height 235
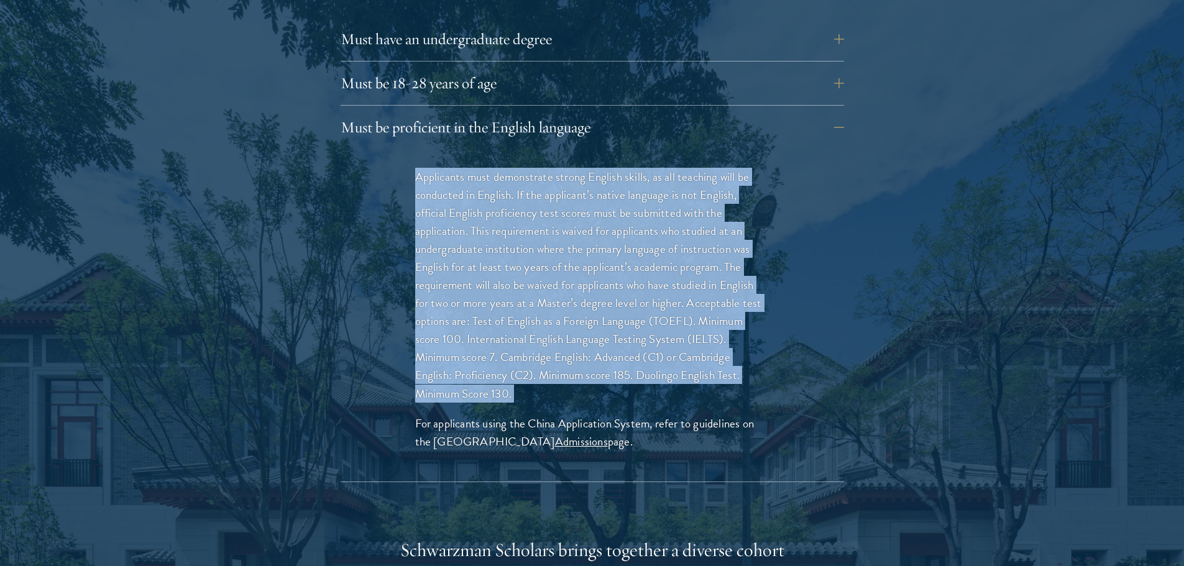
click at [525, 327] on p "Applicants must demonstrate strong English skills, as all teaching will be cond…" at bounding box center [592, 285] width 354 height 235
click at [526, 338] on p "Applicants must demonstrate strong English skills, as all teaching will be cond…" at bounding box center [592, 285] width 354 height 235
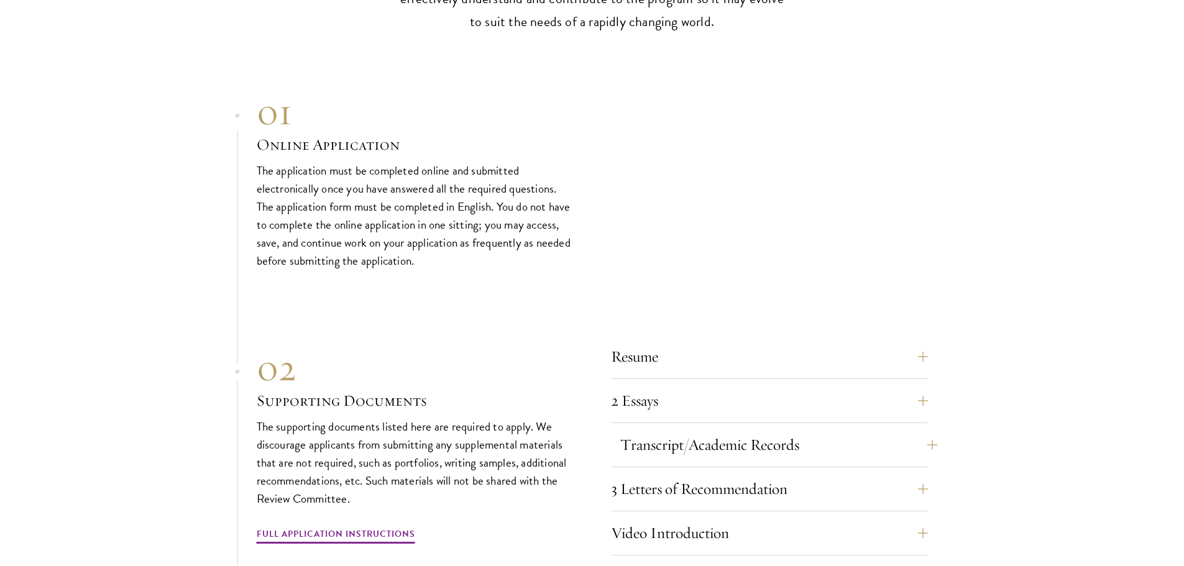
scroll to position [4143, 0]
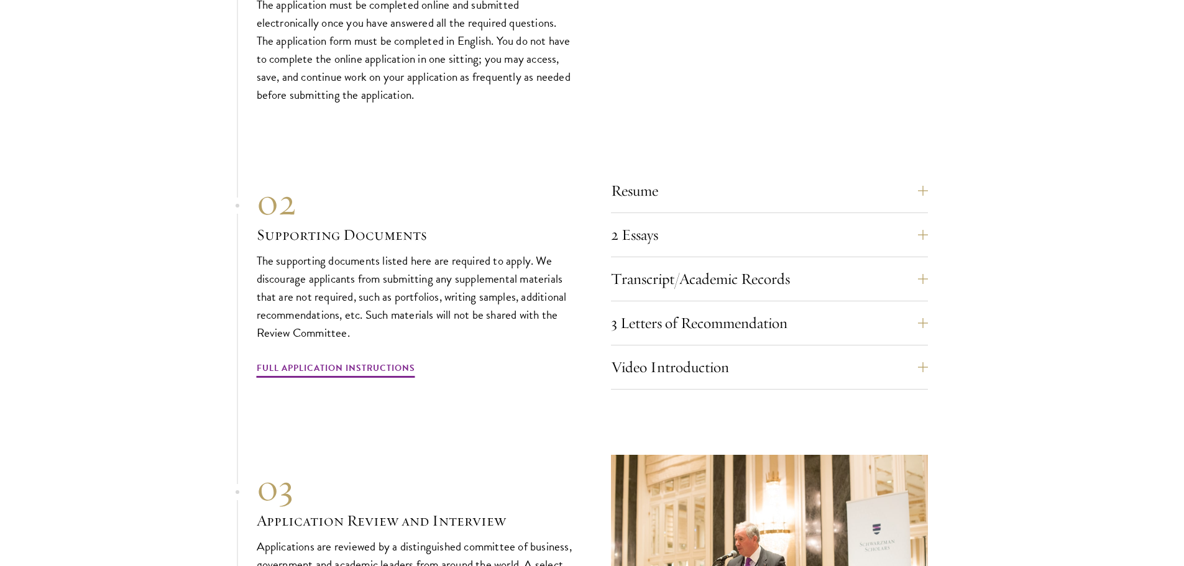
click at [480, 290] on p "The supporting documents listed here are required to apply. We discourage appli…" at bounding box center [415, 297] width 317 height 90
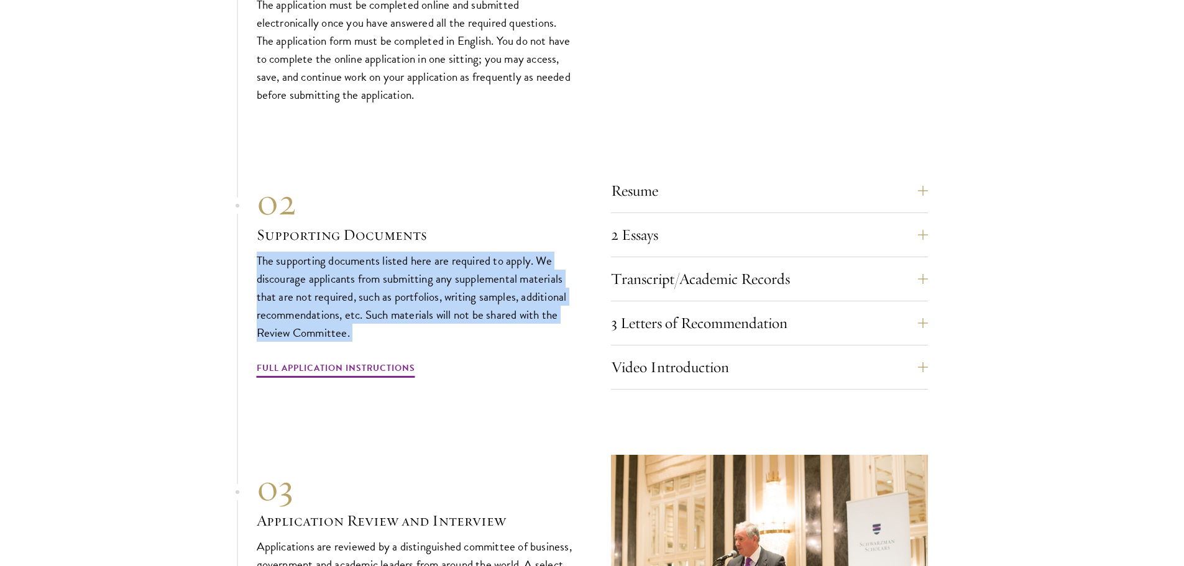
click at [480, 290] on p "The supporting documents listed here are required to apply. We discourage appli…" at bounding box center [415, 297] width 317 height 90
click at [502, 254] on p "The supporting documents listed here are required to apply. We discourage appli…" at bounding box center [415, 297] width 317 height 90
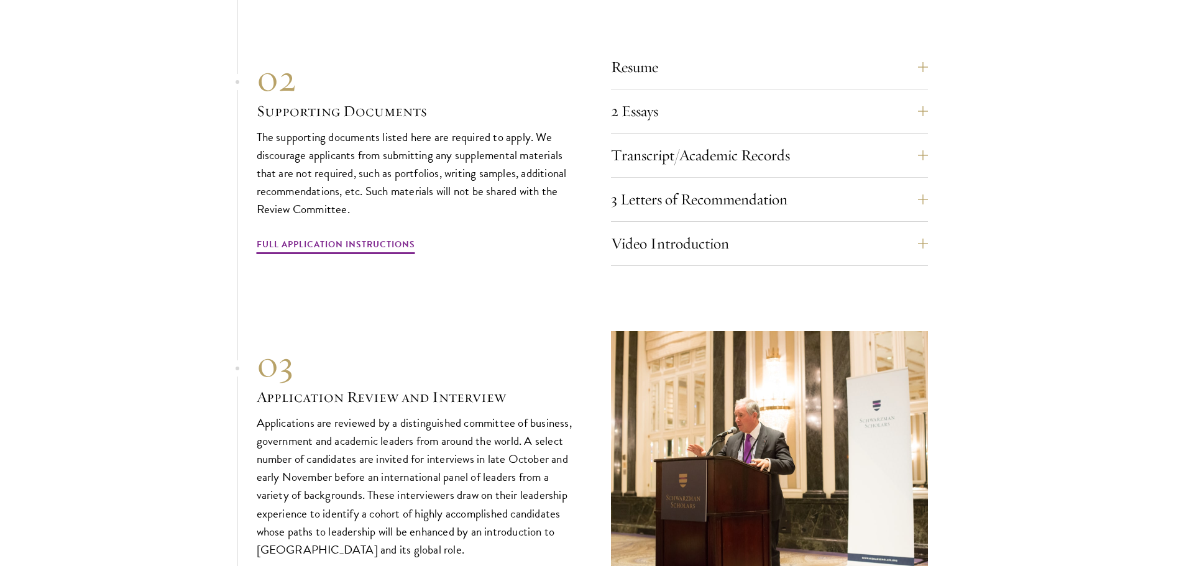
scroll to position [4309, 0]
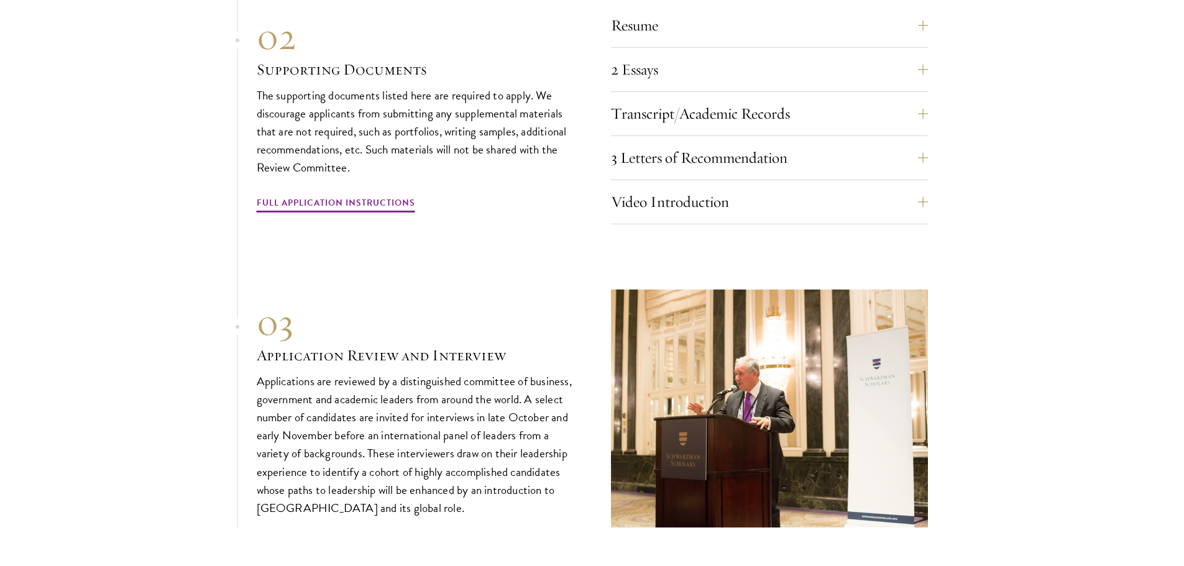
click at [495, 409] on p "Applications are reviewed by a distinguished committee of business, government …" at bounding box center [415, 444] width 317 height 145
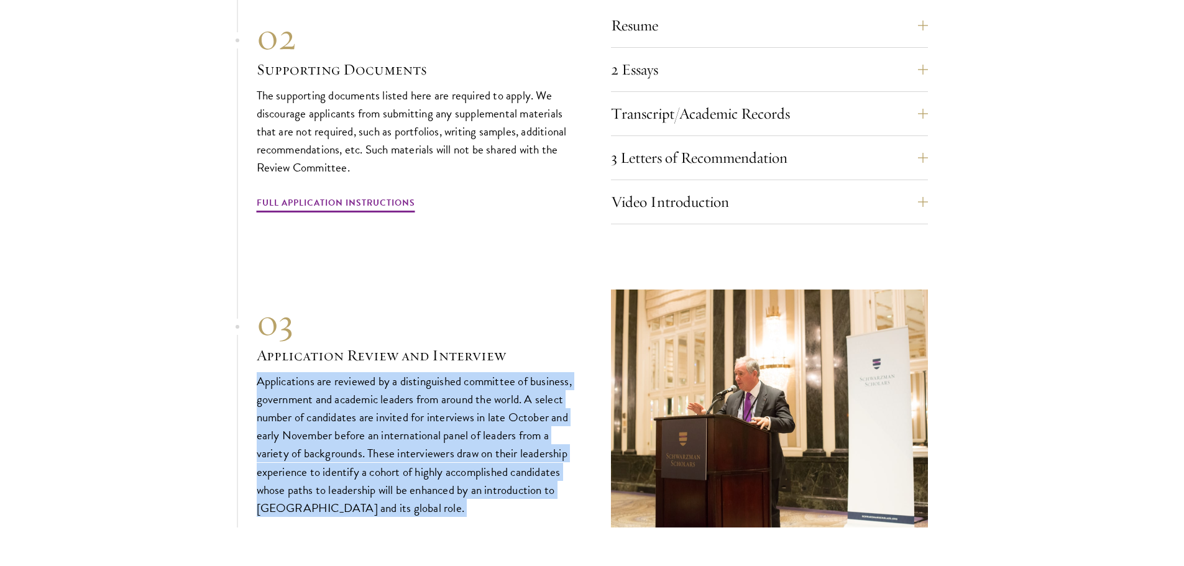
click at [495, 409] on p "Applications are reviewed by a distinguished committee of business, government …" at bounding box center [415, 444] width 317 height 145
click at [516, 438] on p "Applications are reviewed by a distinguished committee of business, government …" at bounding box center [415, 444] width 317 height 145
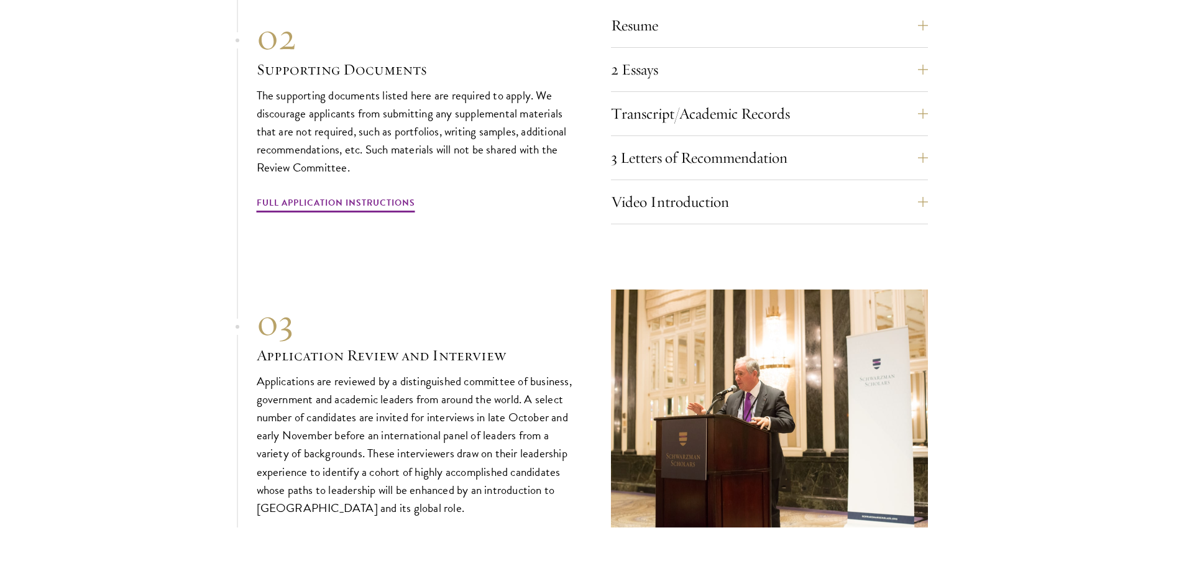
click at [507, 374] on p "Applications are reviewed by a distinguished committee of business, government …" at bounding box center [415, 444] width 317 height 145
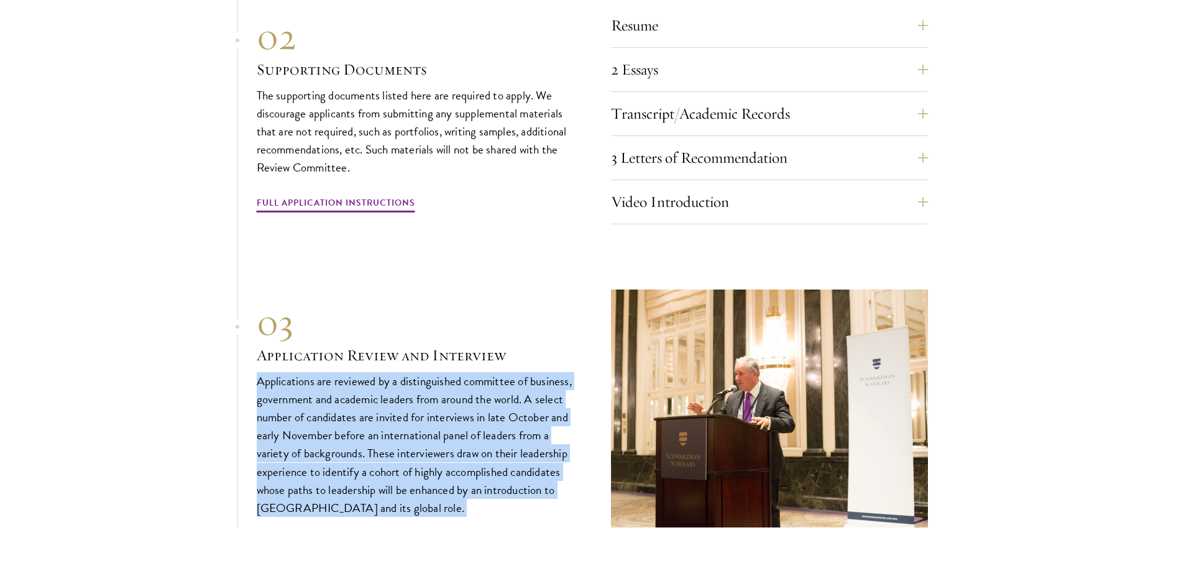
click at [507, 374] on p "Applications are reviewed by a distinguished committee of business, government …" at bounding box center [415, 444] width 317 height 145
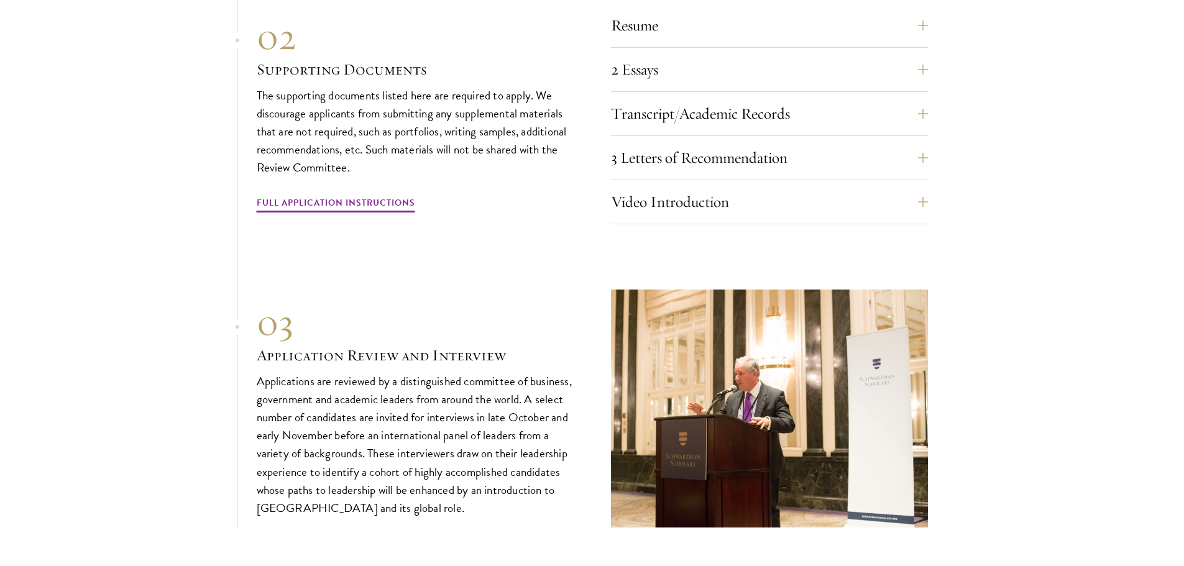
click at [520, 345] on h3 "Application Review and Interview" at bounding box center [415, 355] width 317 height 21
click at [524, 406] on p "Applications are reviewed by a distinguished committee of business, government …" at bounding box center [415, 444] width 317 height 145
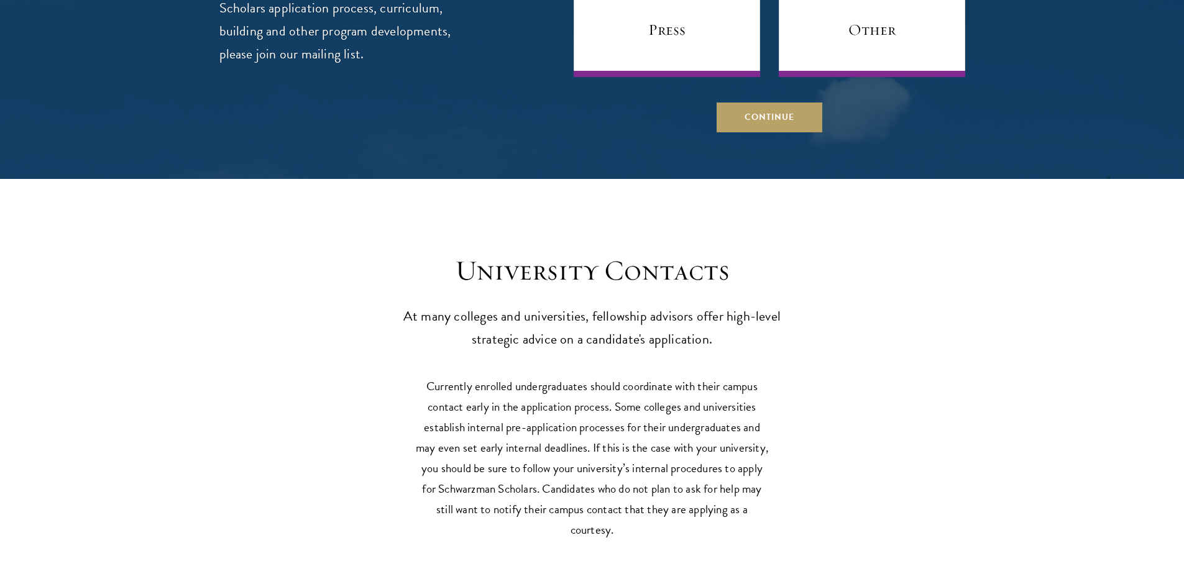
scroll to position [5469, 0]
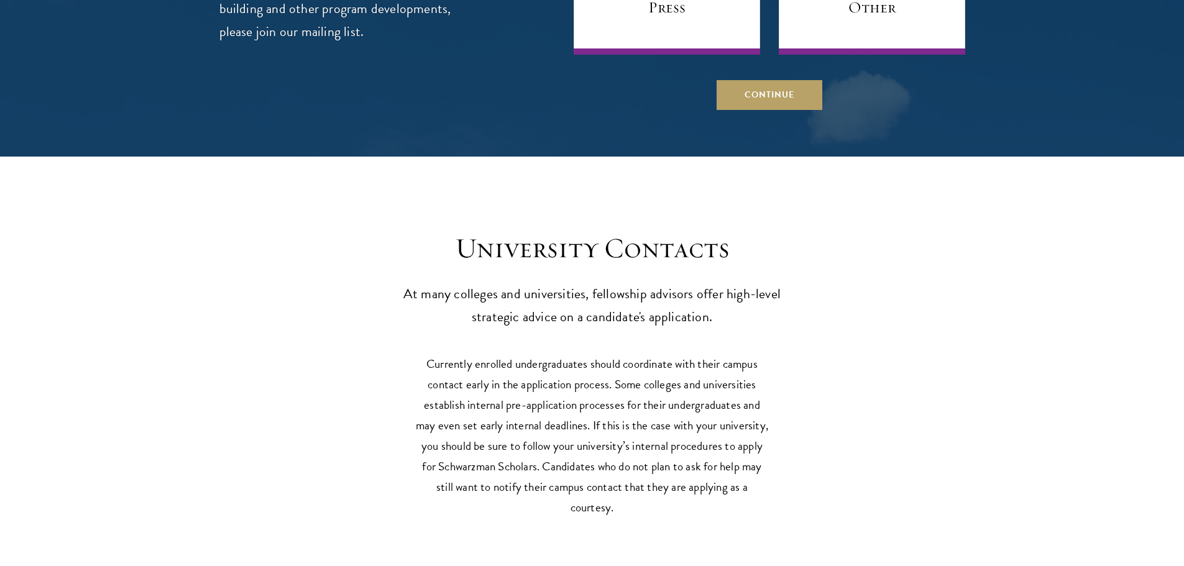
click at [647, 290] on p "At many colleges and universities, fellowship advisors offer high-level strateg…" at bounding box center [592, 306] width 385 height 46
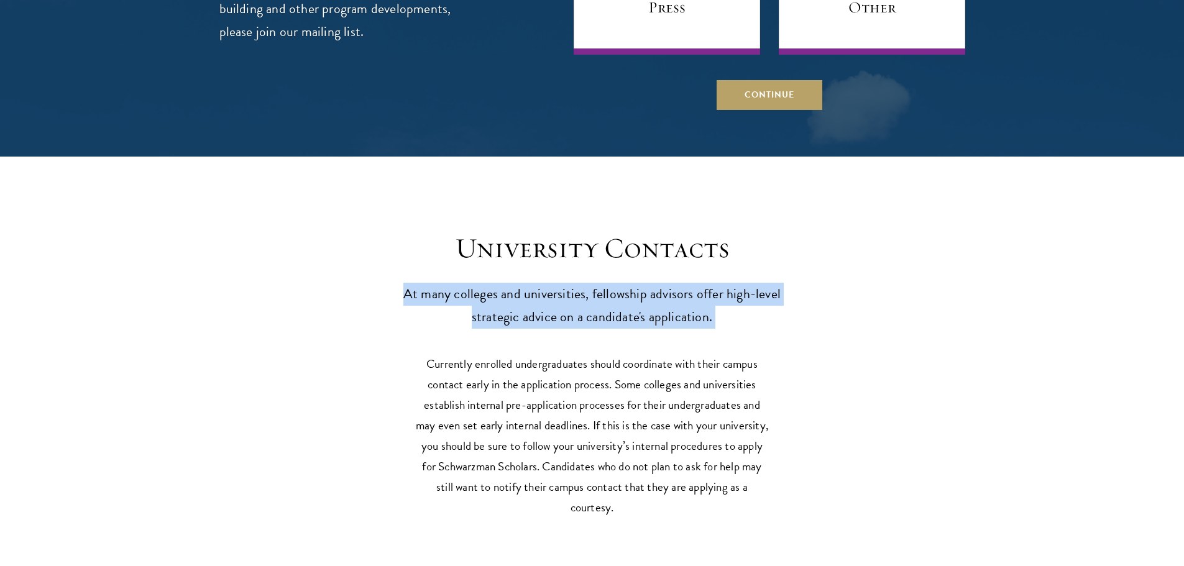
click at [647, 290] on p "At many colleges and universities, fellowship advisors offer high-level strateg…" at bounding box center [592, 306] width 385 height 46
click at [647, 283] on p "At many colleges and universities, fellowship advisors offer high-level strateg…" at bounding box center [592, 306] width 385 height 46
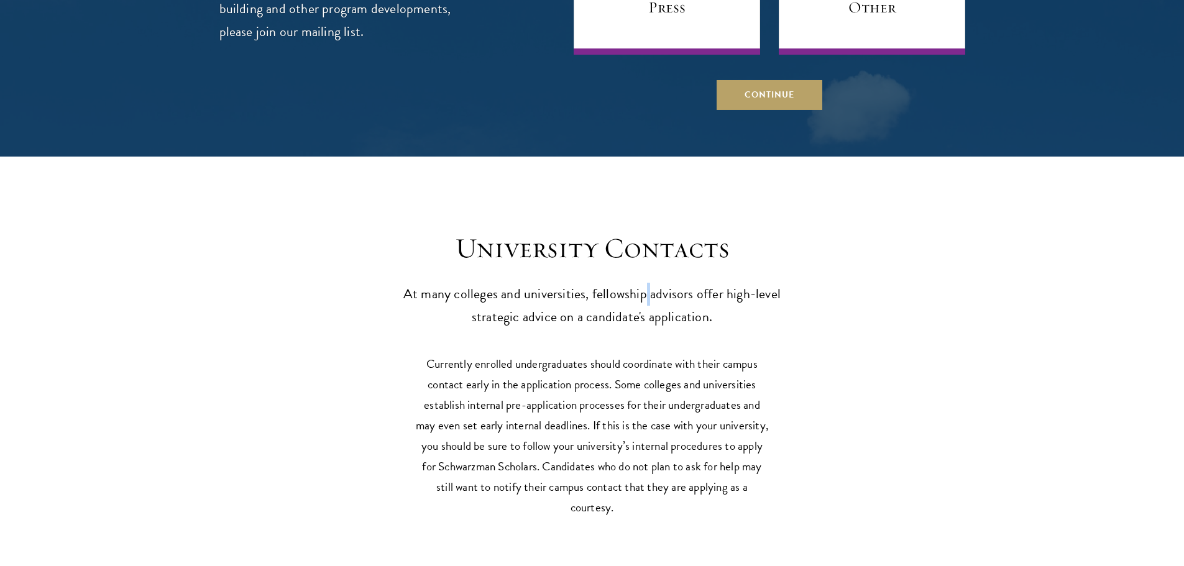
click at [647, 283] on p "At many colleges and universities, fellowship advisors offer high-level strateg…" at bounding box center [592, 306] width 385 height 46
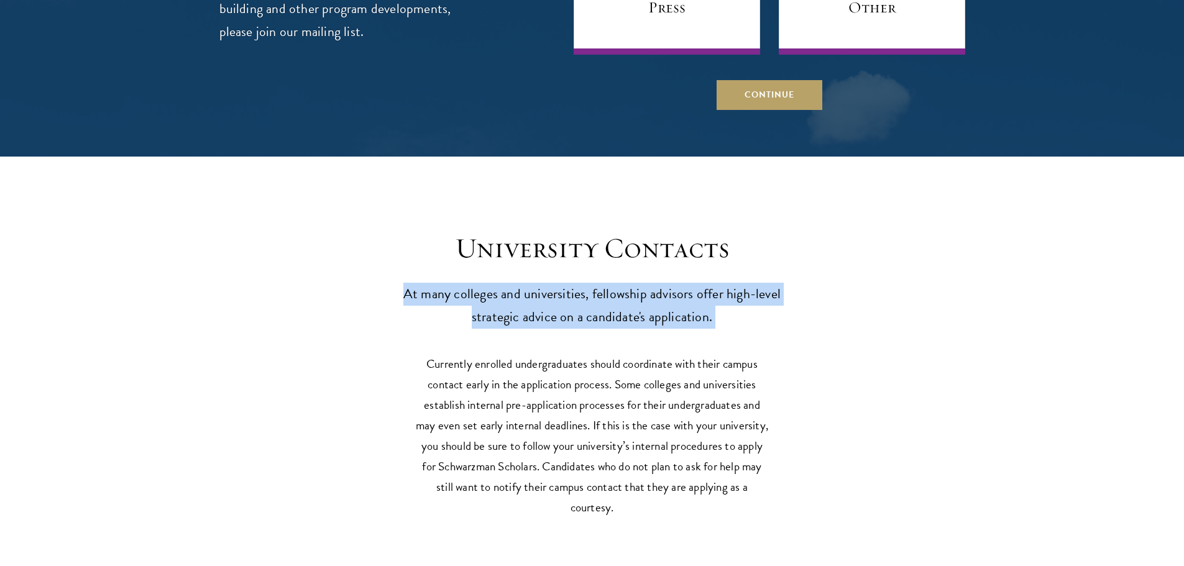
click at [647, 283] on p "At many colleges and universities, fellowship advisors offer high-level strateg…" at bounding box center [592, 306] width 385 height 46
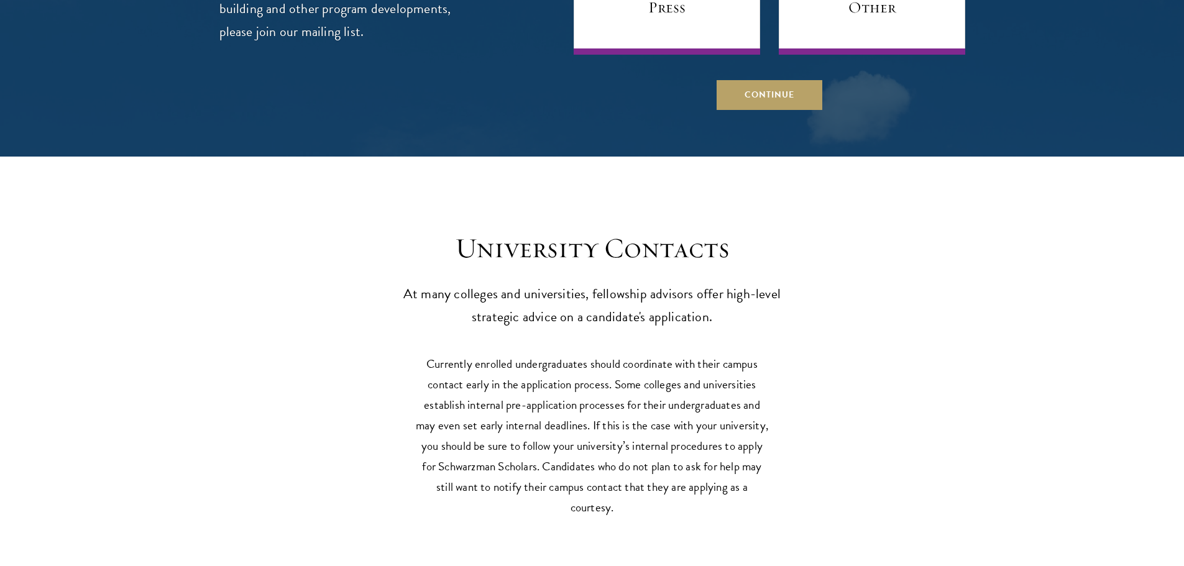
click at [639, 370] on p "Currently enrolled undergraduates should coordinate with their campus contact e…" at bounding box center [592, 436] width 354 height 164
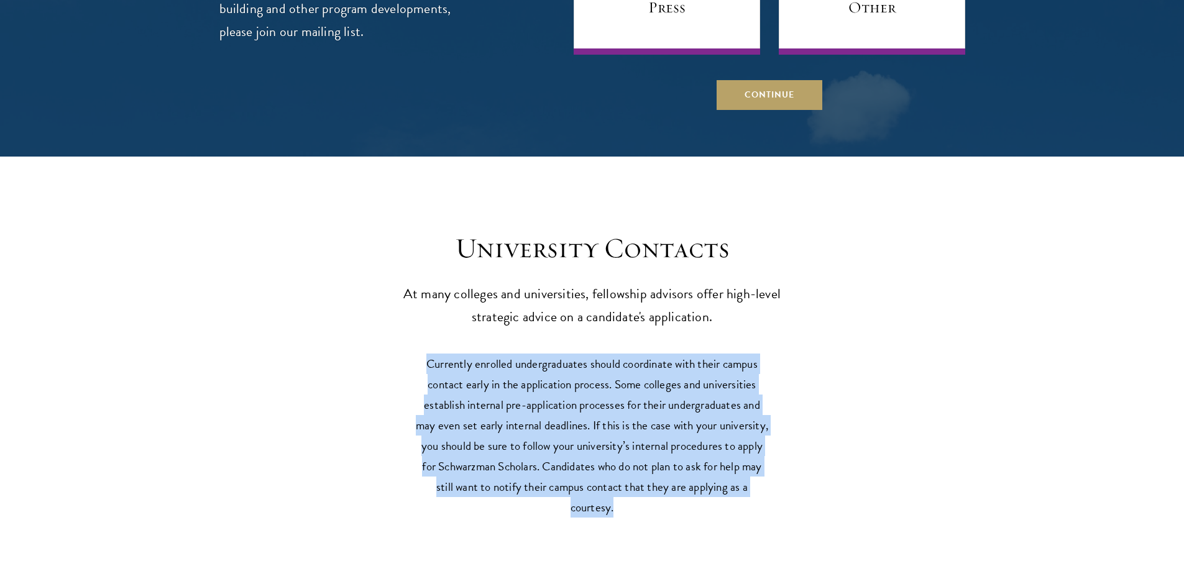
click at [639, 370] on p "Currently enrolled undergraduates should coordinate with their campus contact e…" at bounding box center [592, 436] width 354 height 164
click at [638, 402] on p "Currently enrolled undergraduates should coordinate with their campus contact e…" at bounding box center [592, 436] width 354 height 164
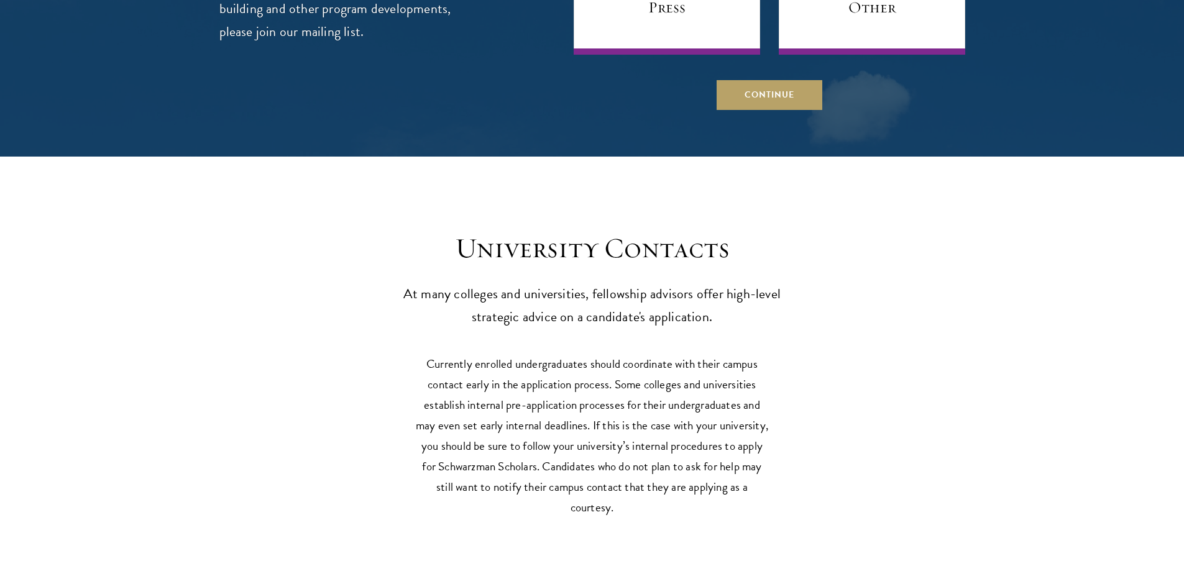
click at [628, 283] on p "At many colleges and universities, fellowship advisors offer high-level strateg…" at bounding box center [592, 306] width 385 height 46
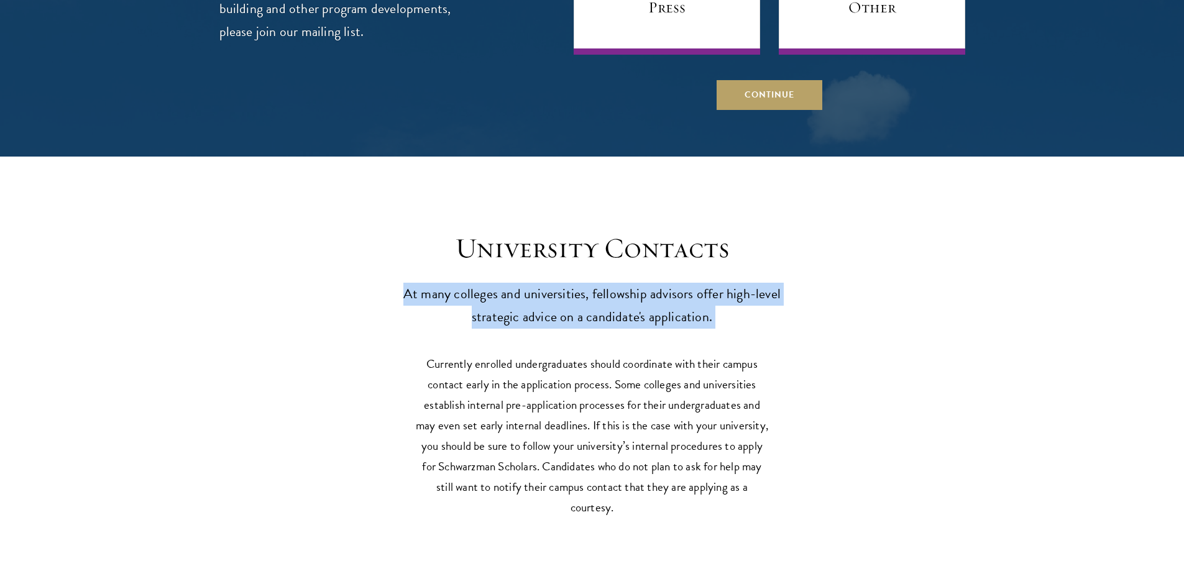
click at [628, 283] on p "At many colleges and universities, fellowship advisors offer high-level strateg…" at bounding box center [592, 306] width 385 height 46
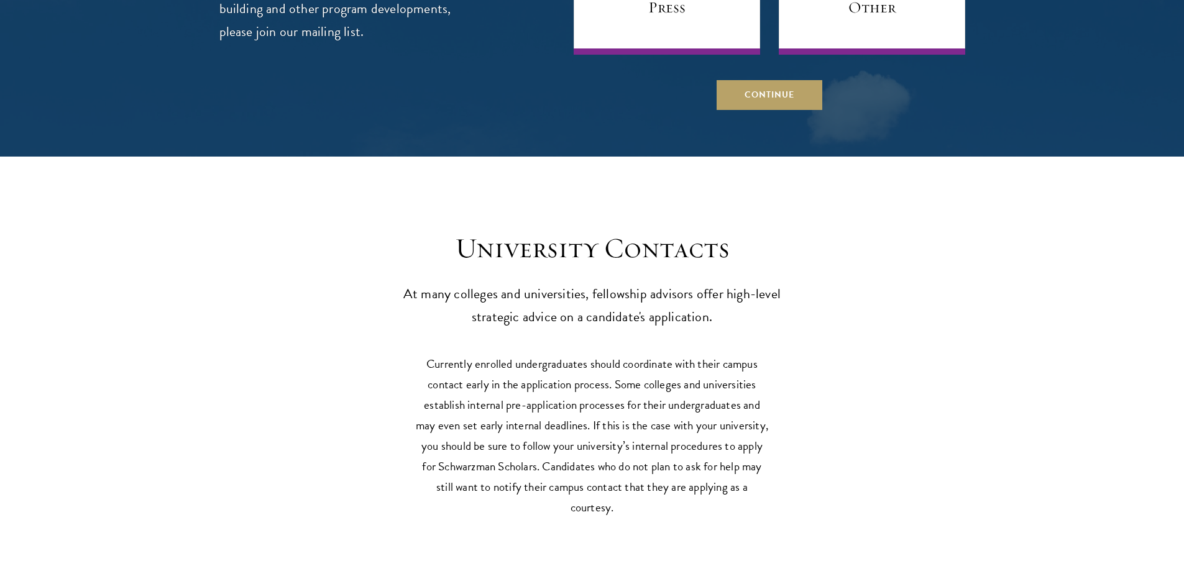
click at [615, 373] on p "Currently enrolled undergraduates should coordinate with their campus contact e…" at bounding box center [592, 436] width 354 height 164
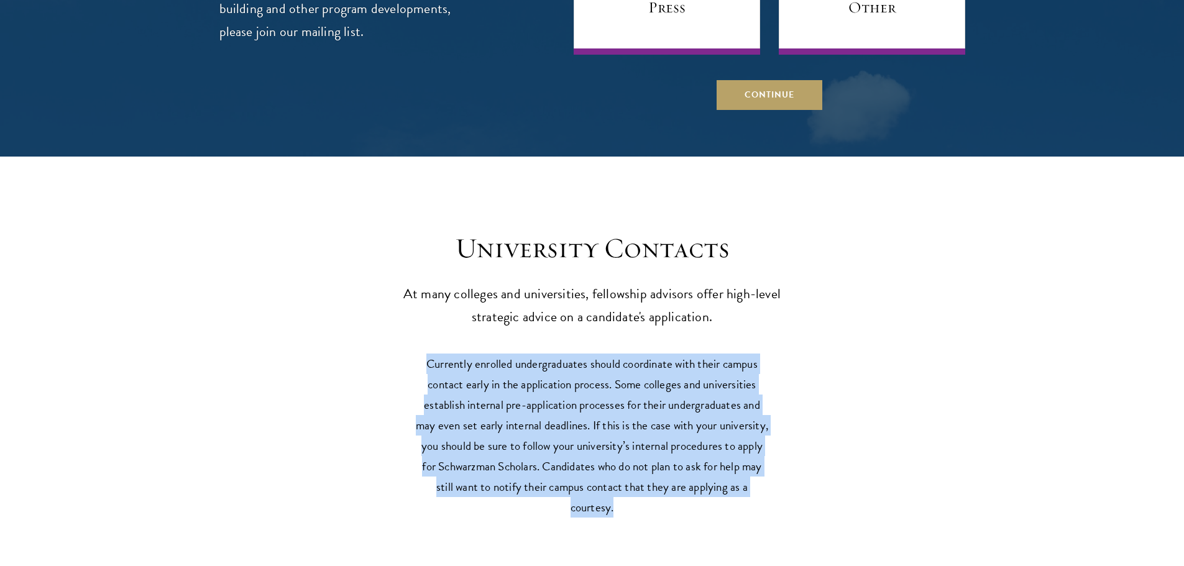
click at [615, 373] on p "Currently enrolled undergraduates should coordinate with their campus contact e…" at bounding box center [592, 436] width 354 height 164
click at [613, 412] on p "Currently enrolled undergraduates should coordinate with their campus contact e…" at bounding box center [592, 436] width 354 height 164
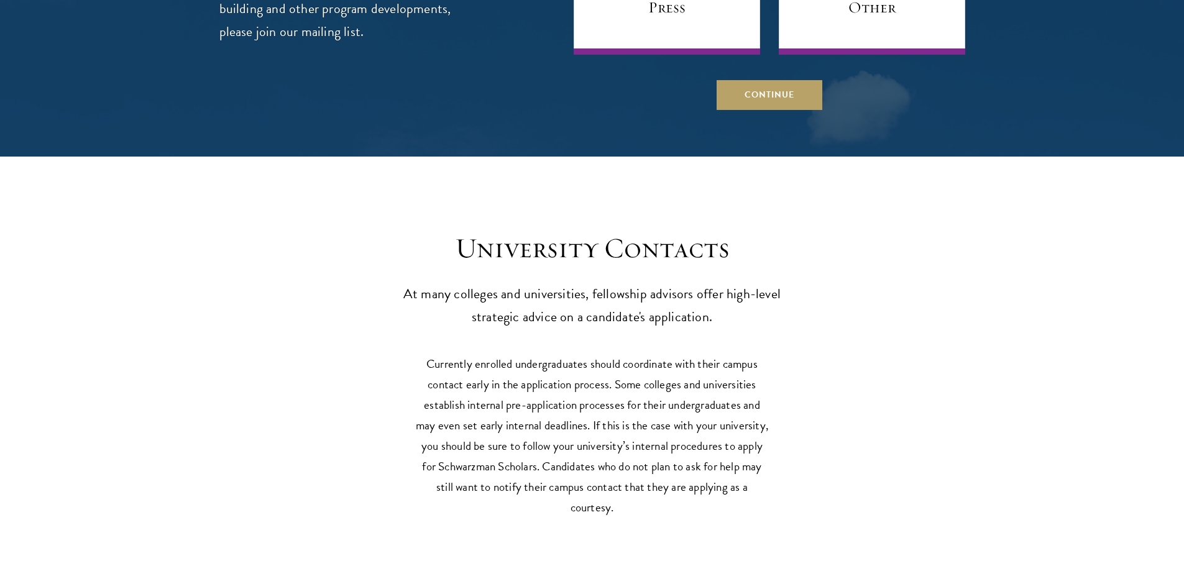
click at [616, 393] on p "Currently enrolled undergraduates should coordinate with their campus contact e…" at bounding box center [592, 436] width 354 height 164
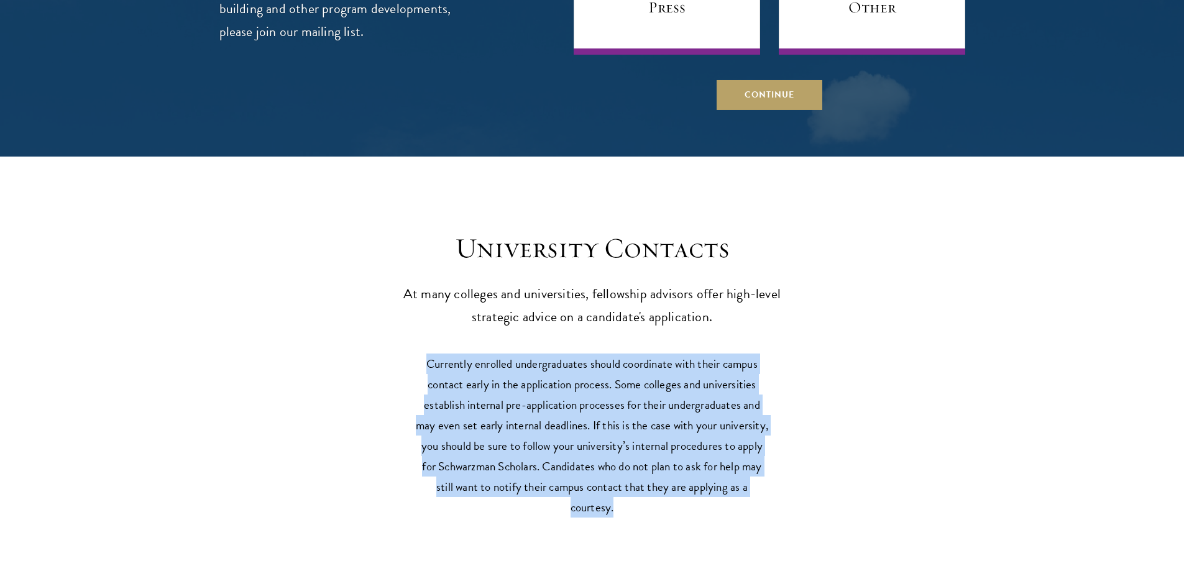
click at [616, 393] on p "Currently enrolled undergraduates should coordinate with their campus contact e…" at bounding box center [592, 436] width 354 height 164
click at [615, 421] on p "Currently enrolled undergraduates should coordinate with their campus contact e…" at bounding box center [592, 436] width 354 height 164
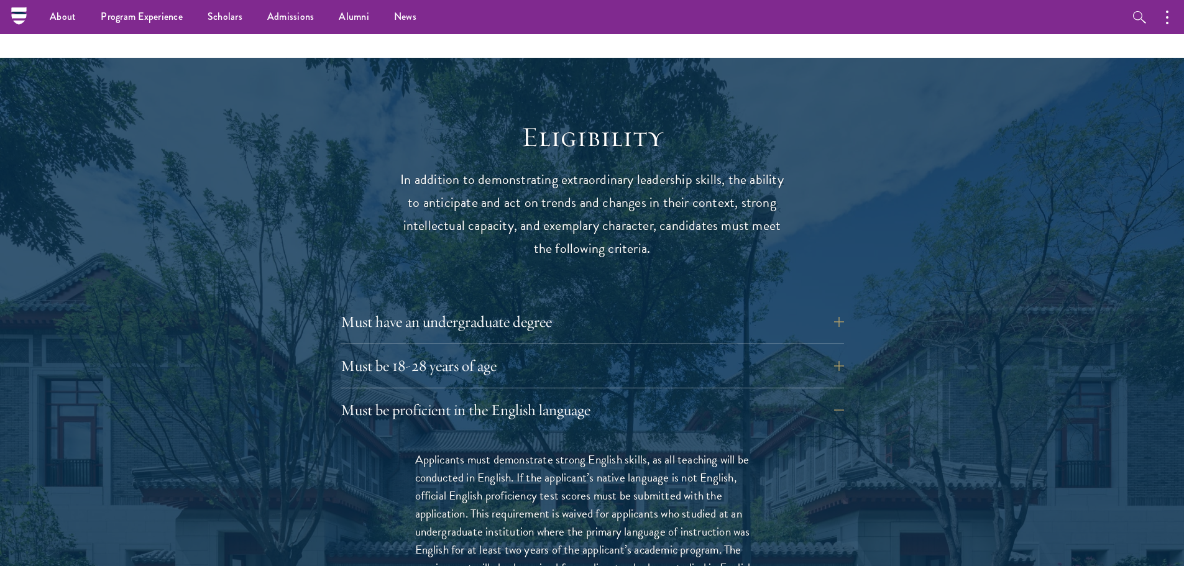
scroll to position [1352, 0]
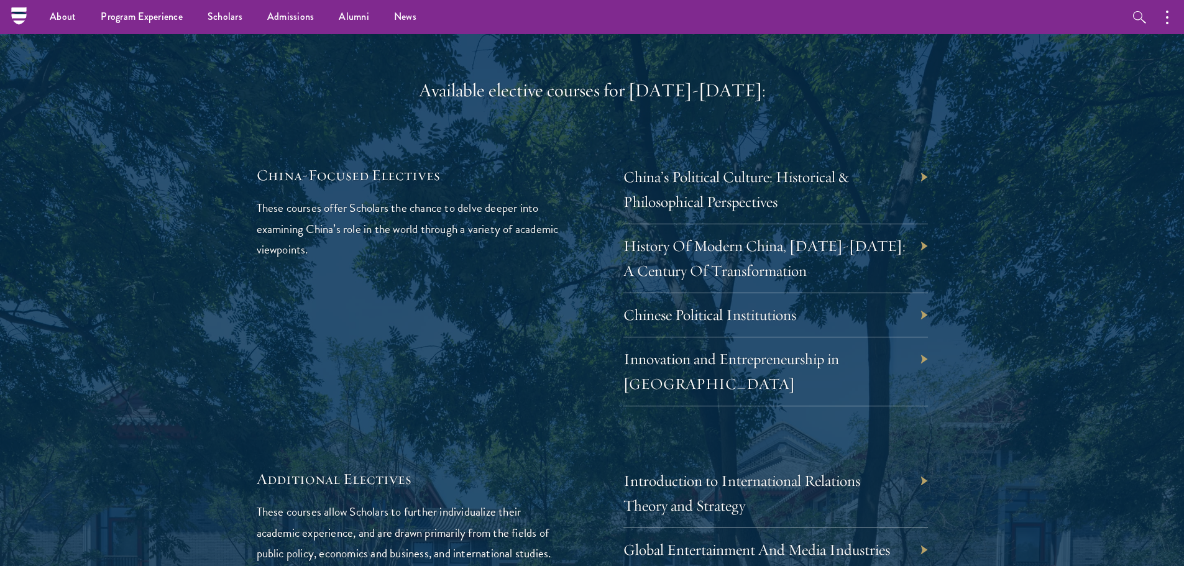
scroll to position [3646, 0]
